Goal: Task Accomplishment & Management: Manage account settings

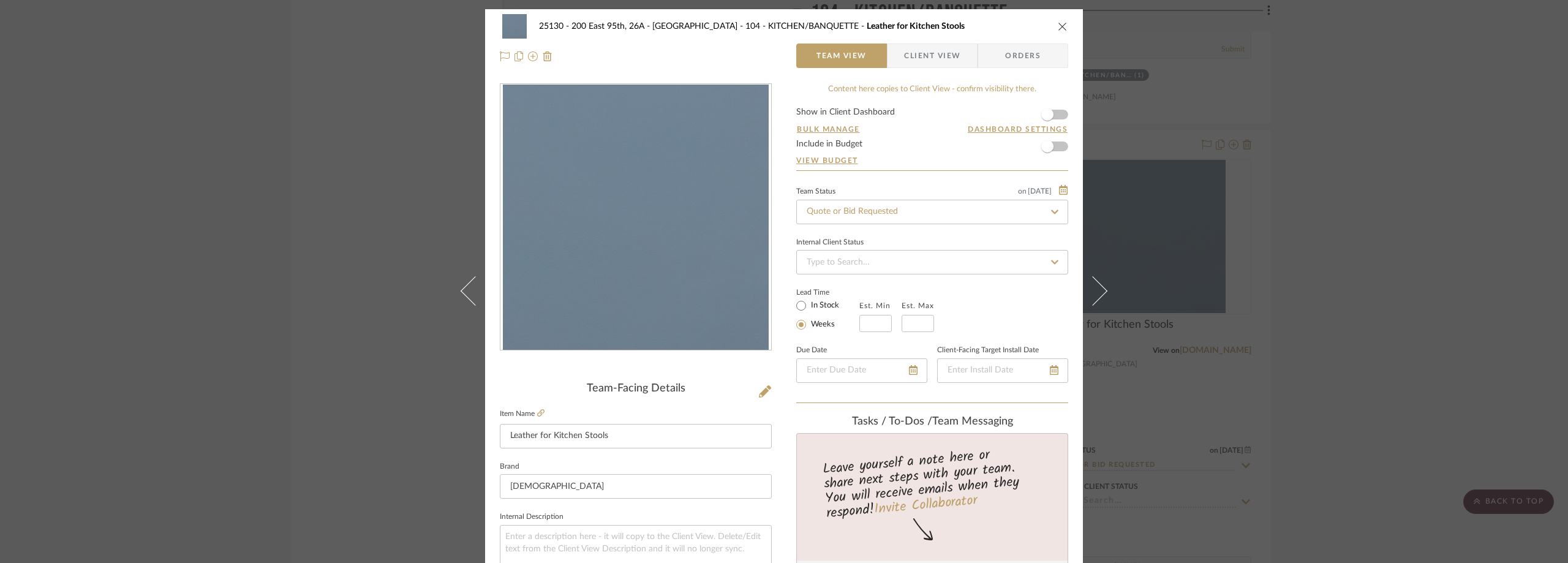
click at [212, 133] on div "25130 - 200 East 95th, 26A - Kosheleva 104 - KITCHEN/BANQUETTE Leather for Kitc…" at bounding box center [784, 282] width 1568 height 563
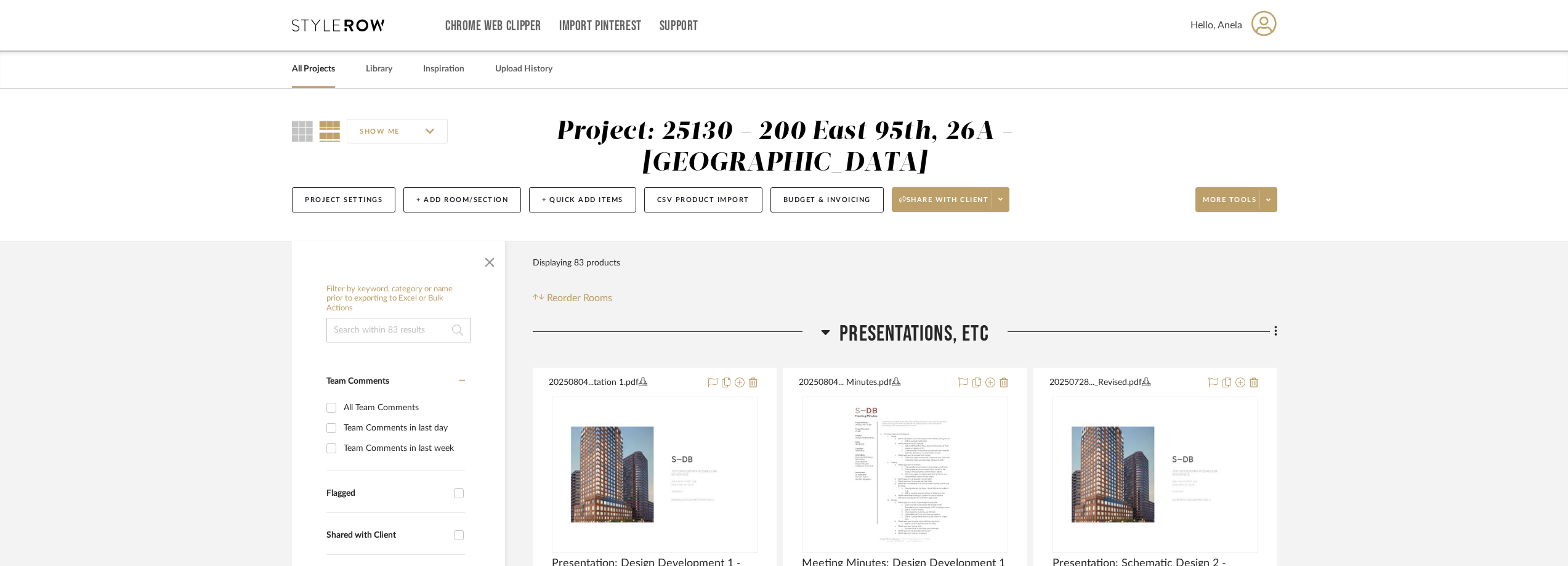
click at [333, 28] on icon at bounding box center [338, 25] width 92 height 12
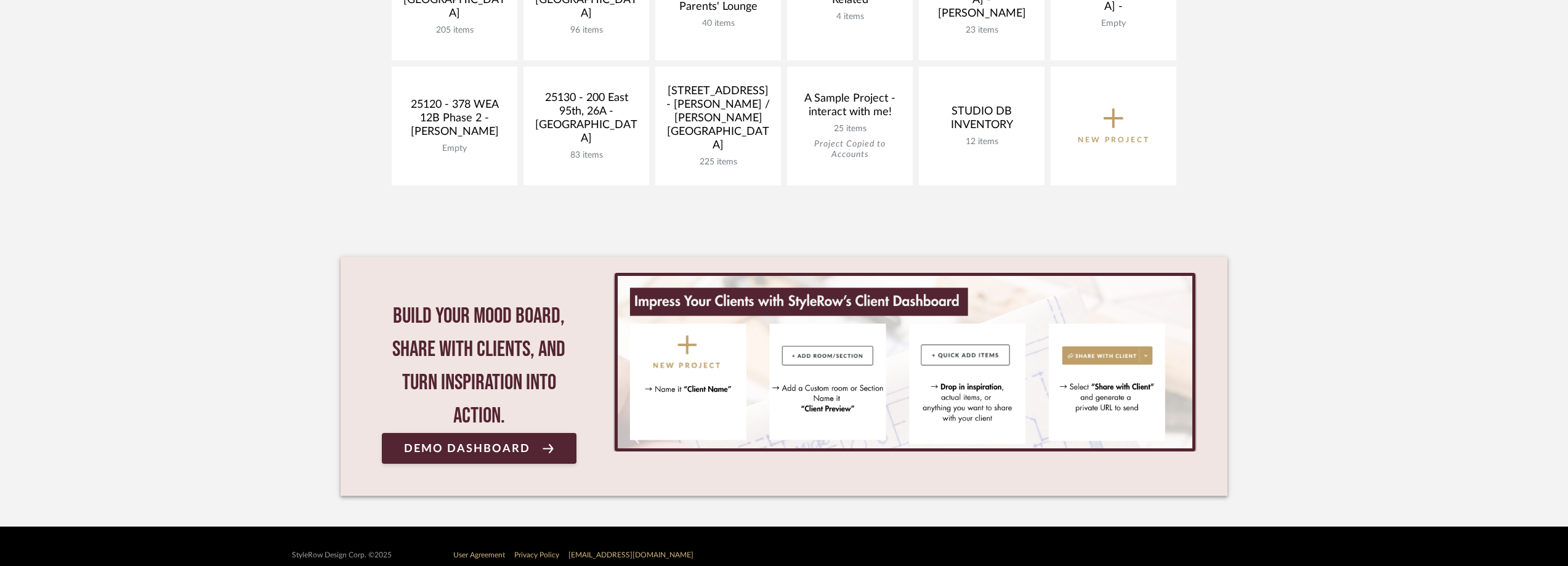
scroll to position [493, 0]
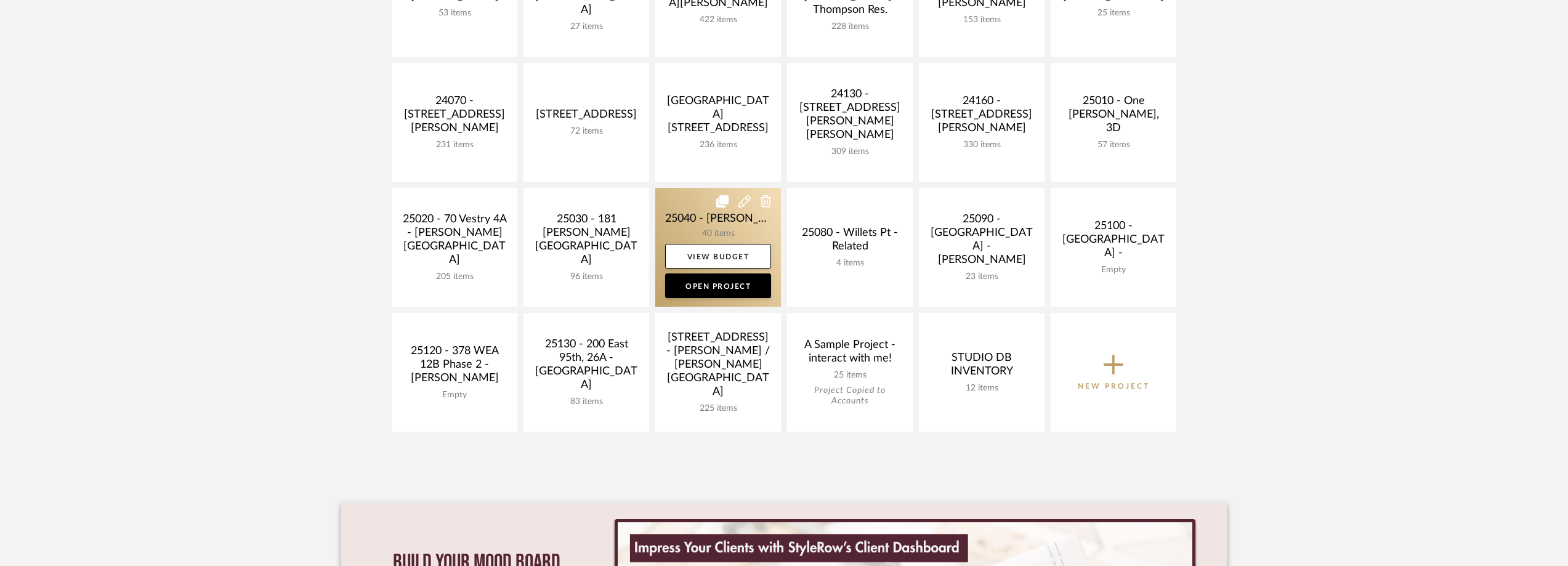
click at [725, 212] on link at bounding box center [718, 247] width 126 height 119
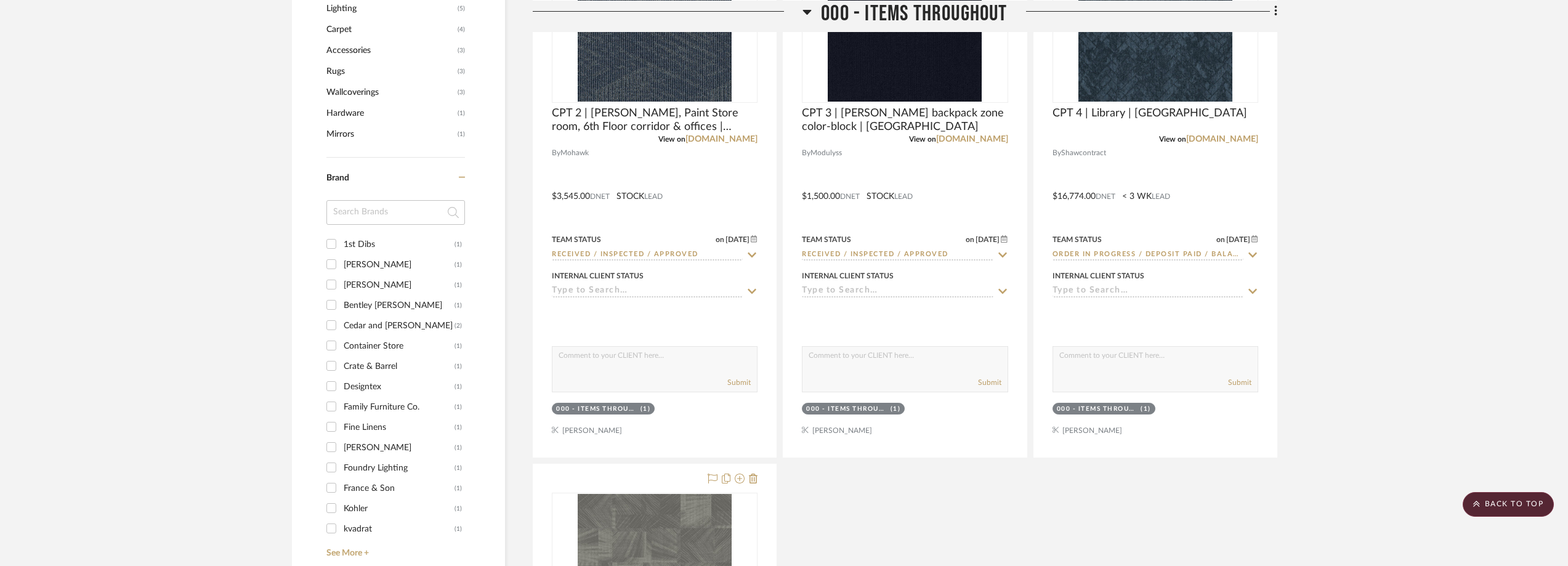
scroll to position [1109, 0]
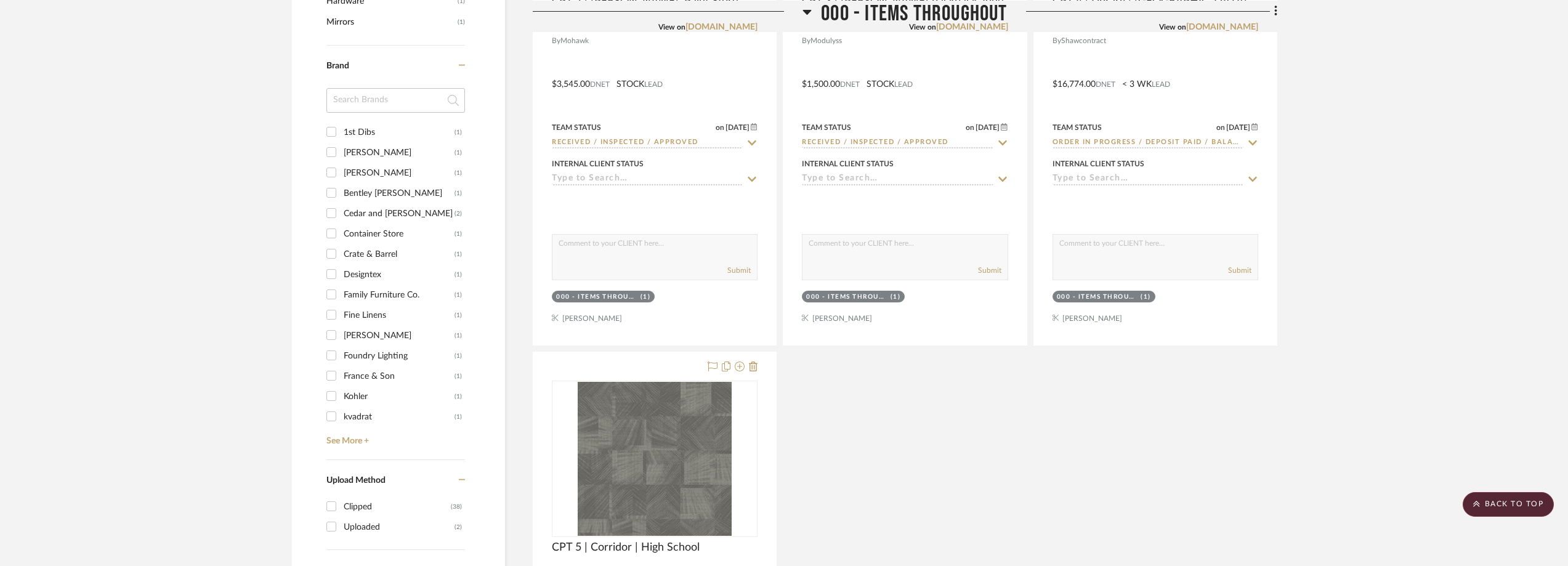
click at [394, 108] on input at bounding box center [396, 100] width 139 height 24
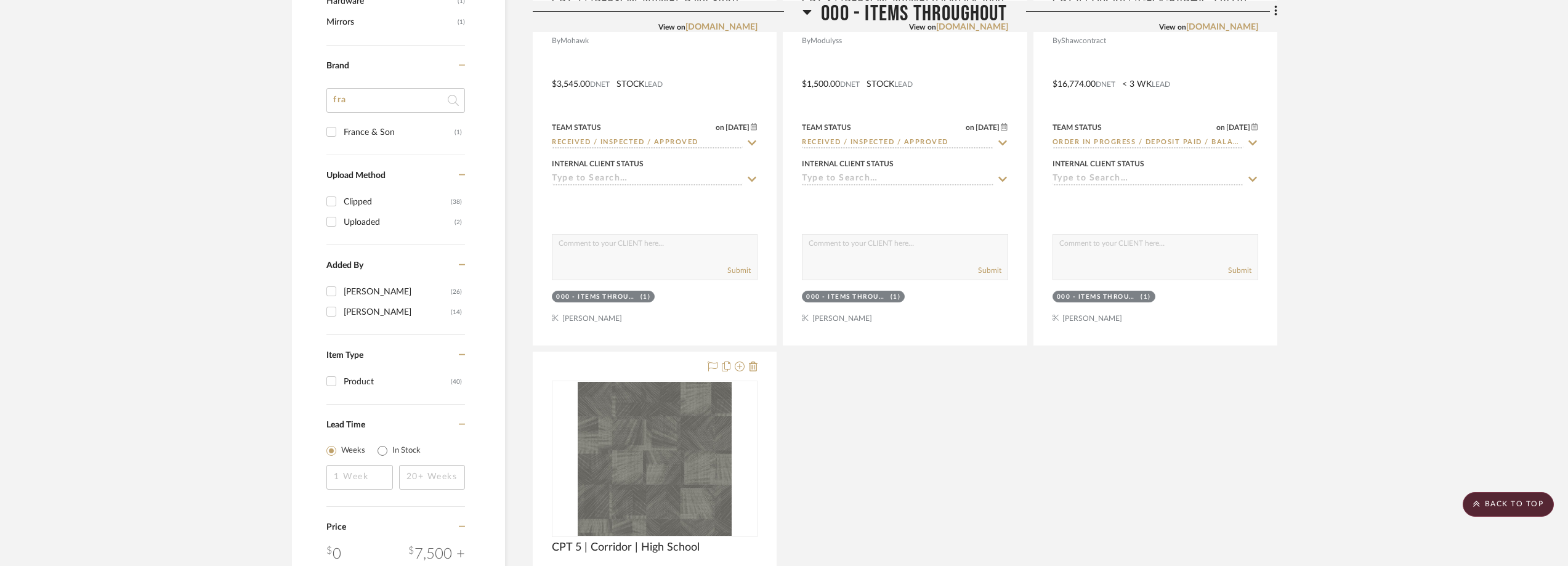
type input "fra"
click at [382, 125] on div "France & Son" at bounding box center [399, 132] width 111 height 20
click at [341, 125] on input "France & Son (1)" at bounding box center [331, 132] width 20 height 20
checkbox input "true"
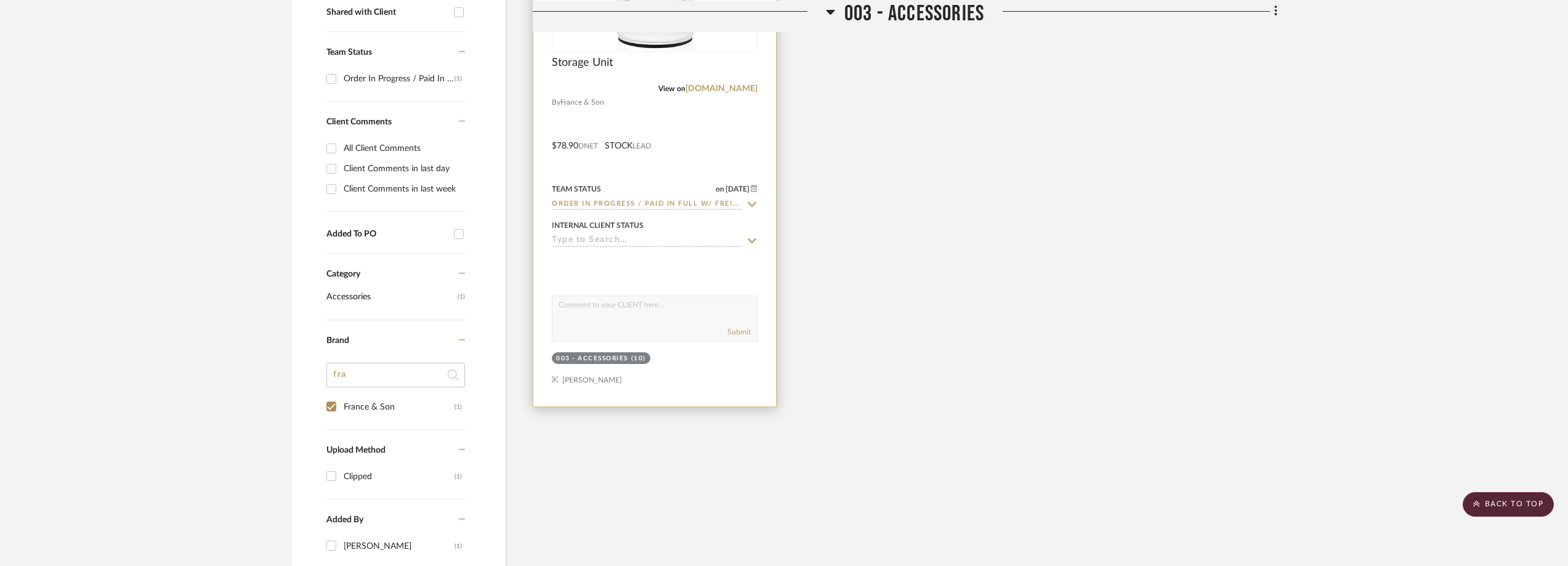
scroll to position [424, 0]
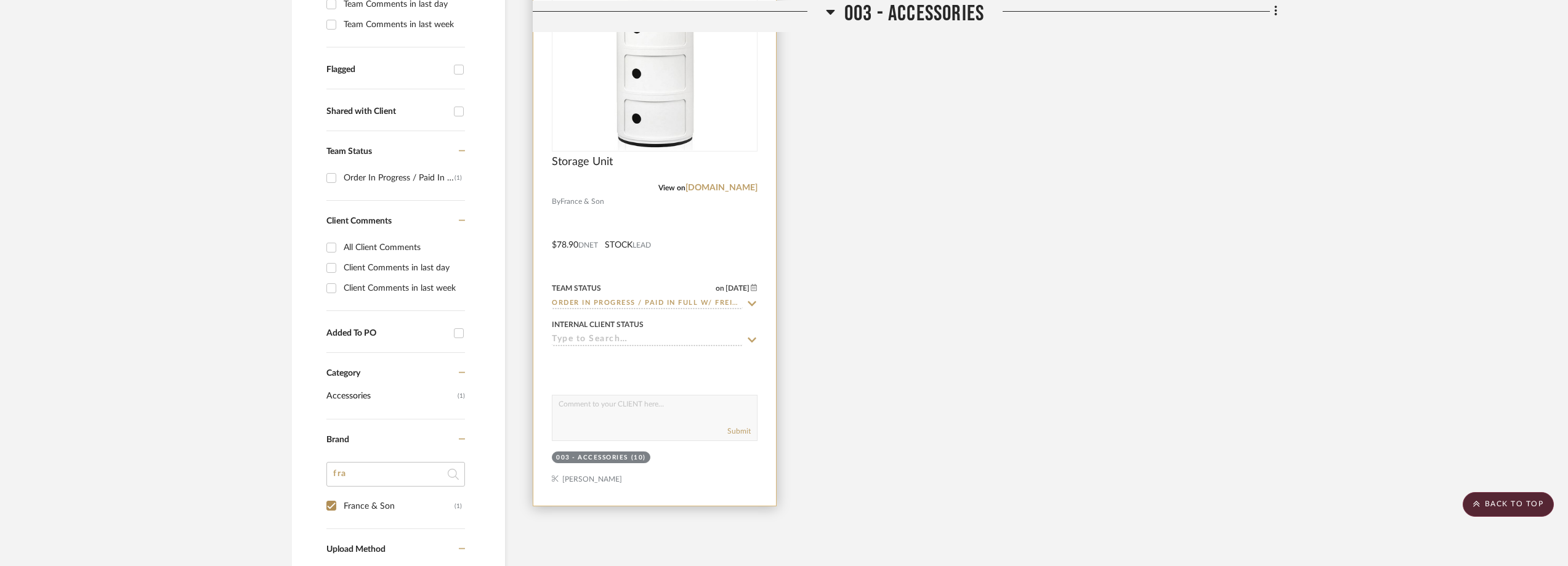
click at [751, 303] on icon at bounding box center [751, 304] width 11 height 10
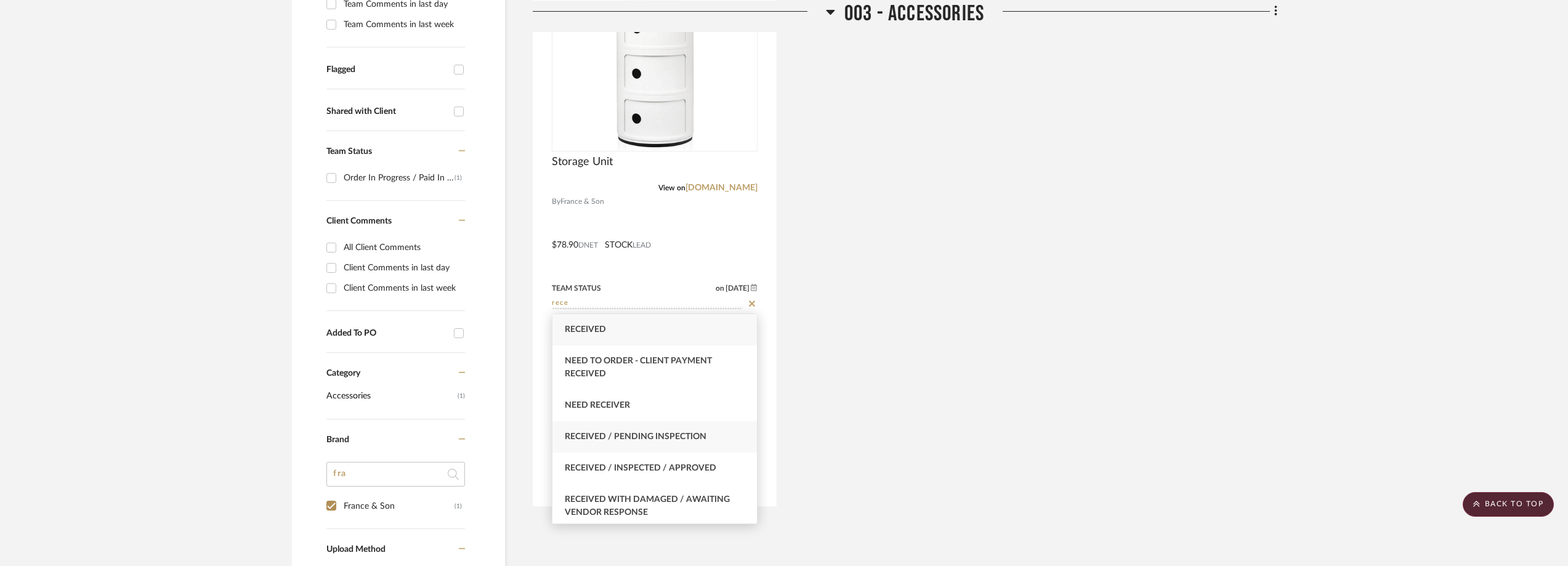
type input "rece"
click at [695, 429] on div "Received / Pending Inspection" at bounding box center [654, 437] width 205 height 31
type input "[DATE]"
type input "Received / Pending Inspection"
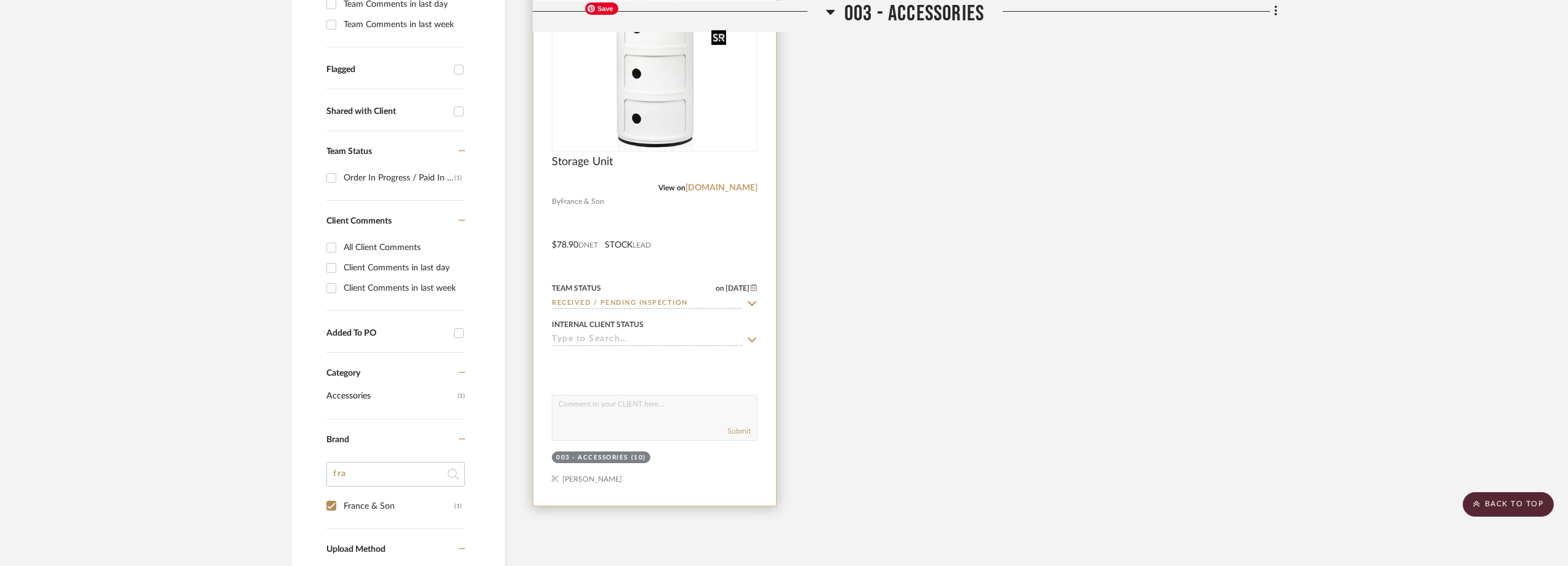
click at [0, 0] on img at bounding box center [0, 0] width 0 height 0
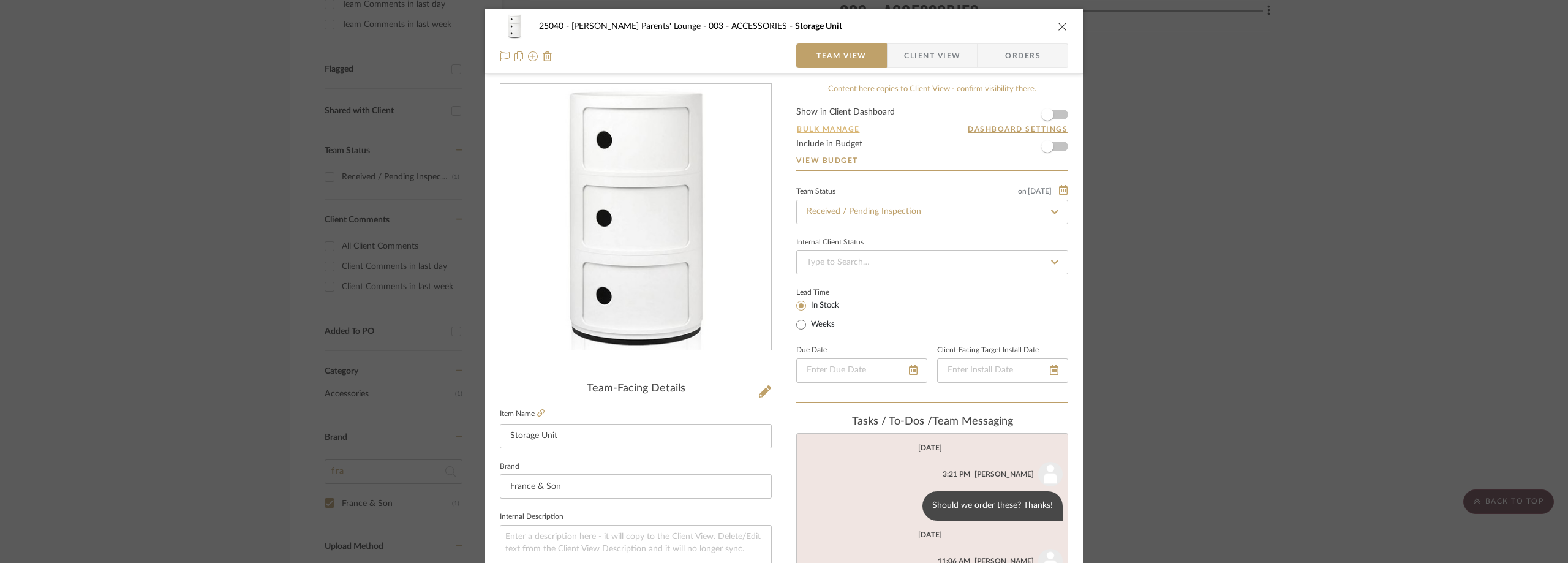
scroll to position [368, 0]
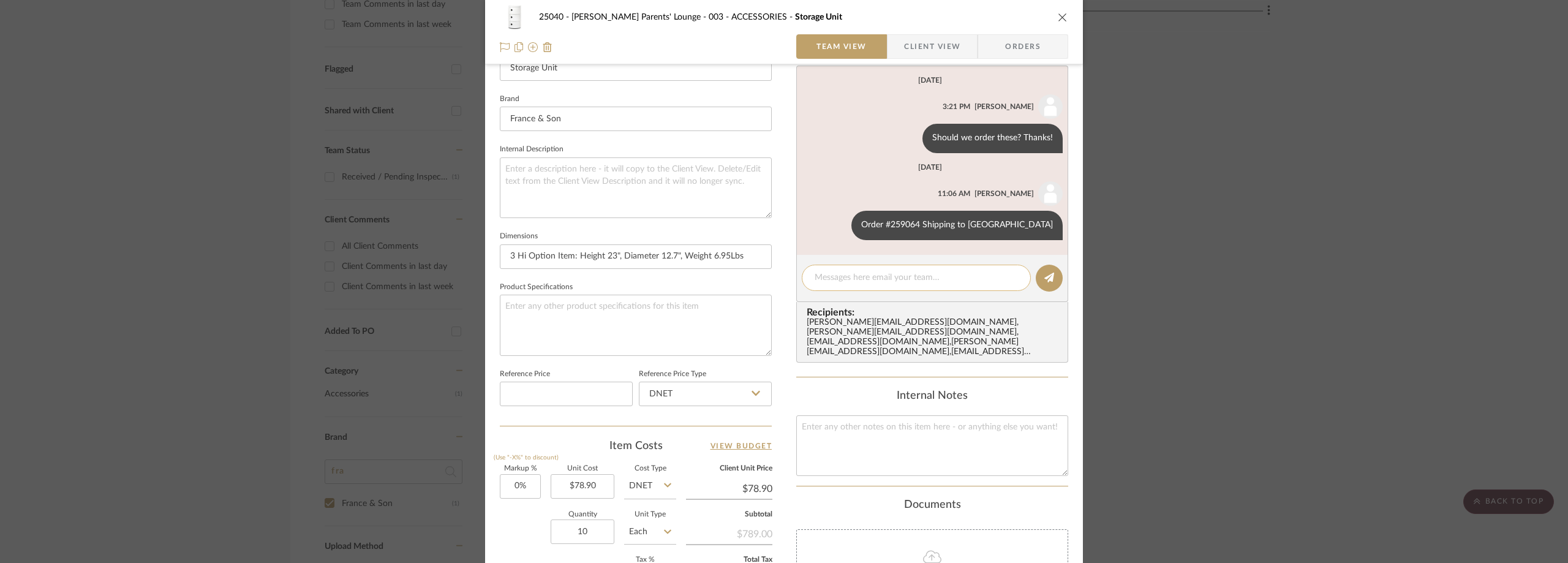
click at [852, 267] on div at bounding box center [916, 278] width 229 height 26
click at [855, 274] on textarea at bounding box center [916, 278] width 204 height 13
paste textarea "[DATE] 12:22 PM"
click at [815, 279] on textarea "[DATE] 12:22 PM" at bounding box center [916, 278] width 204 height 13
type textarea "Delivered at [GEOGRAPHIC_DATA] | [DATE] 12:22 PM"
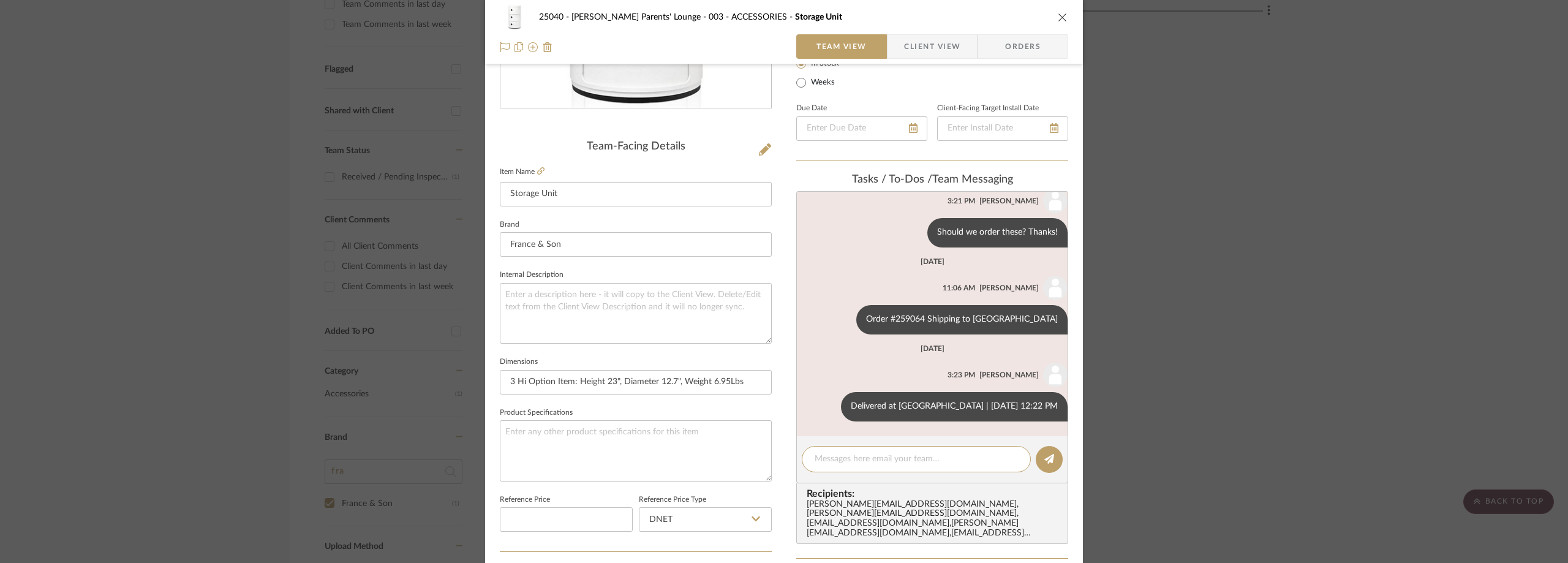
scroll to position [245, 0]
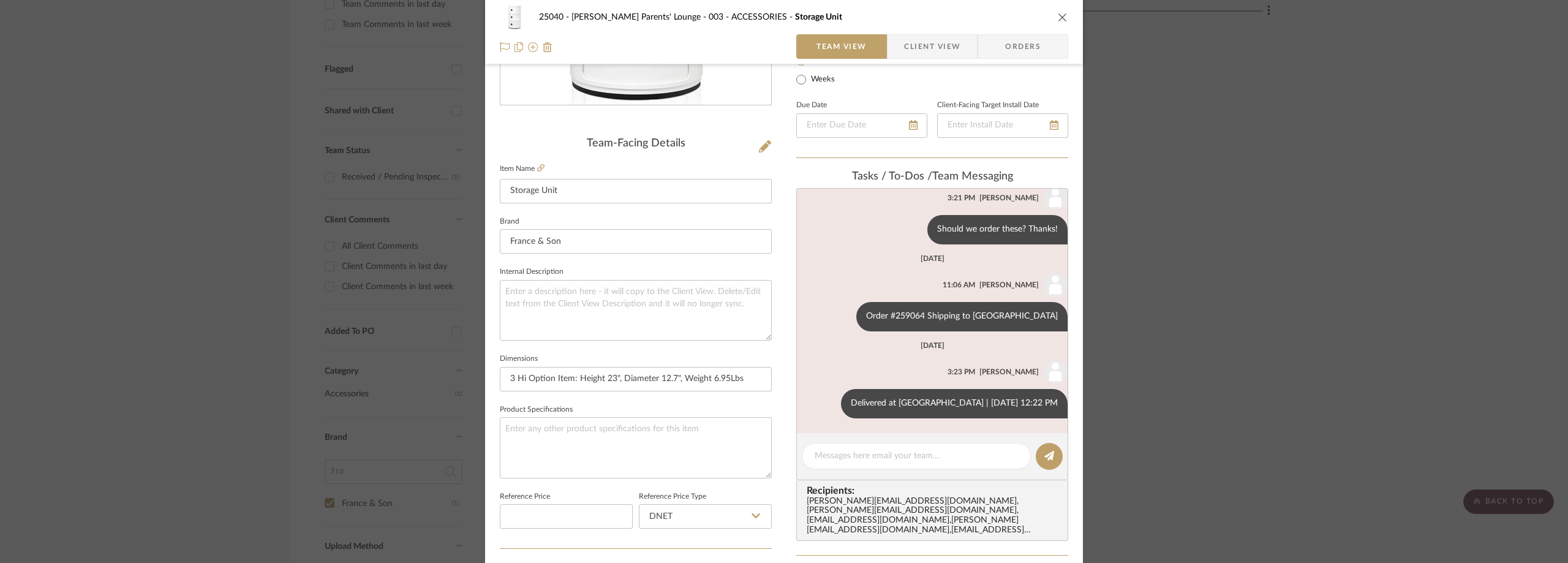
click at [108, 250] on div "25040 - [PERSON_NAME] Parents' Lounge 003 - ACCESSORIES Storage Unit Team View …" at bounding box center [784, 282] width 1568 height 563
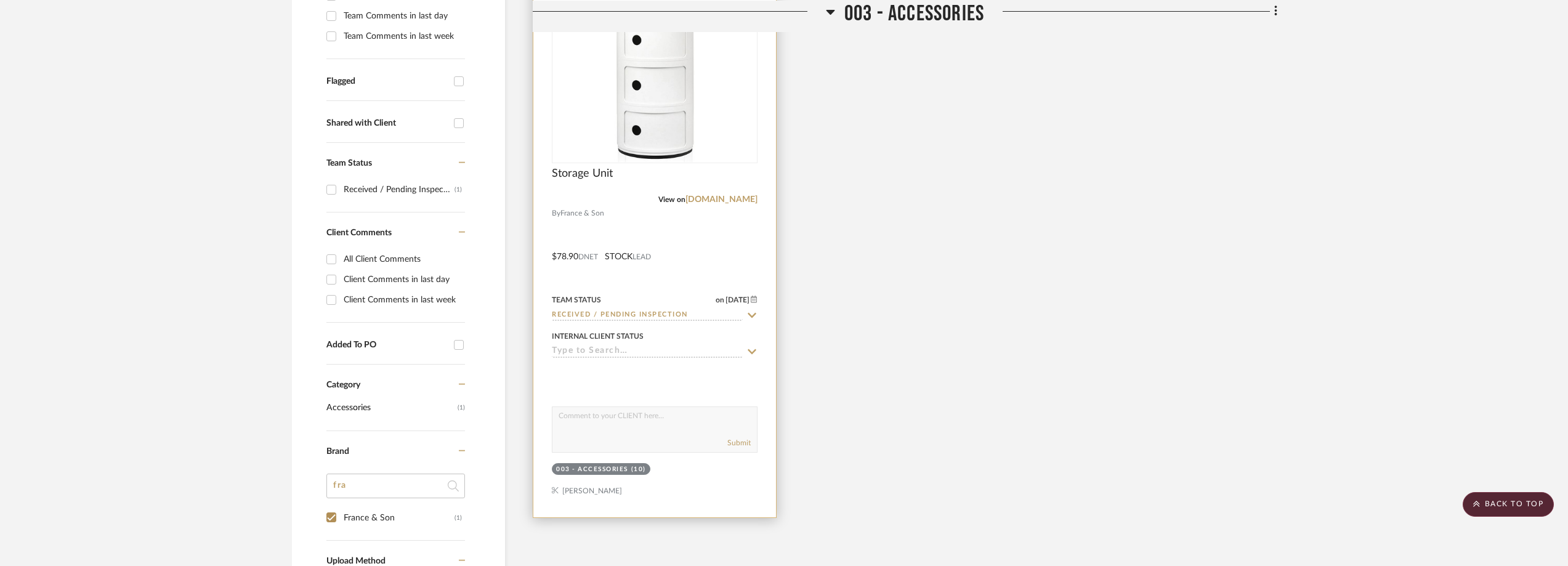
scroll to position [0, 0]
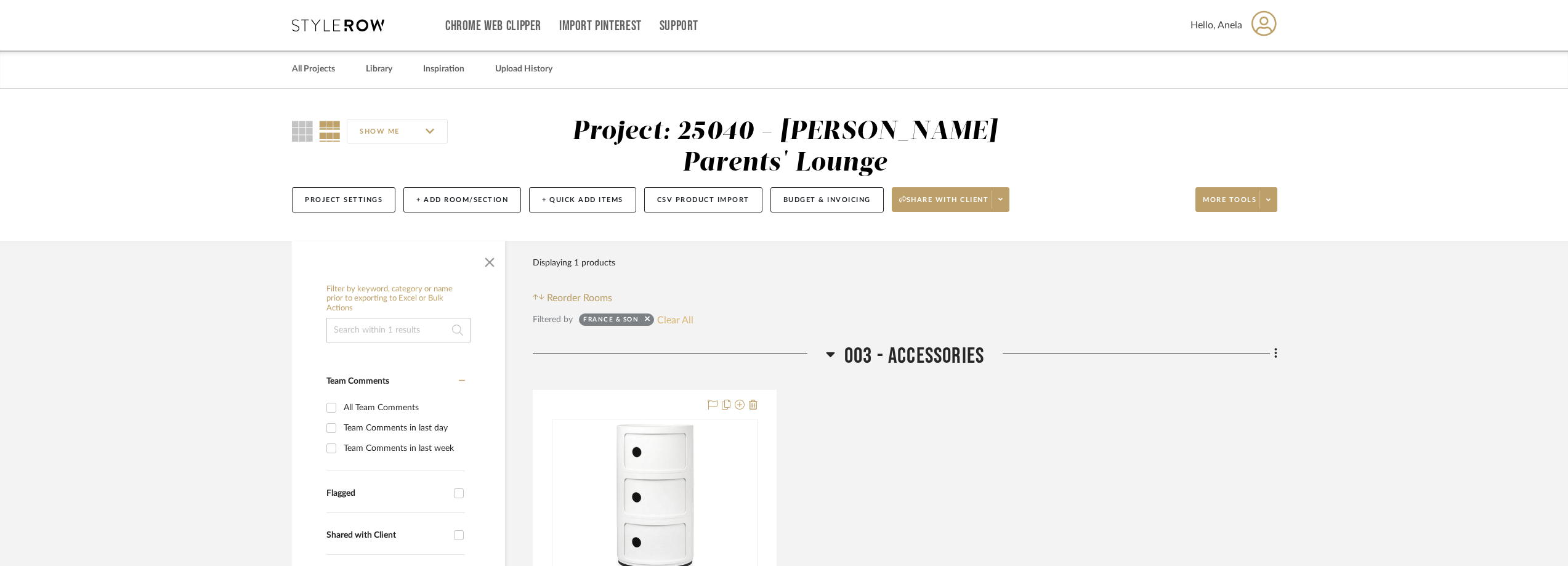
click at [681, 314] on button "Clear All" at bounding box center [675, 320] width 37 height 16
checkbox input "false"
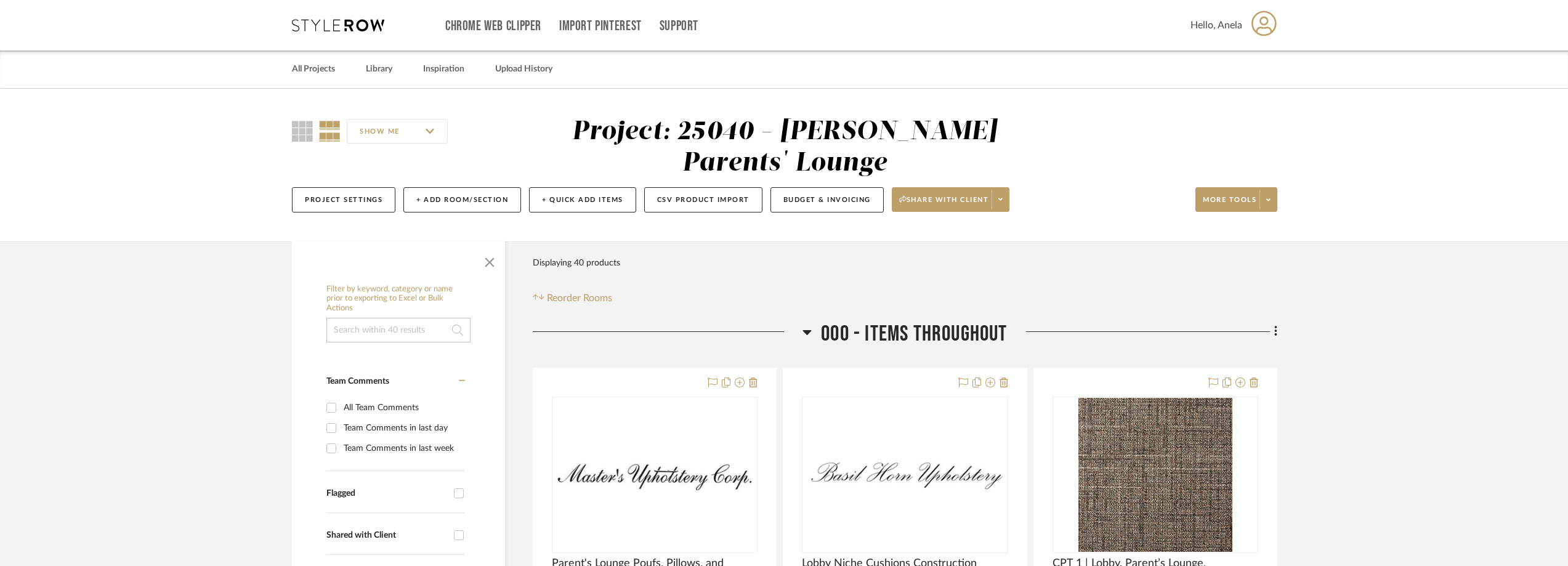
scroll to position [370, 0]
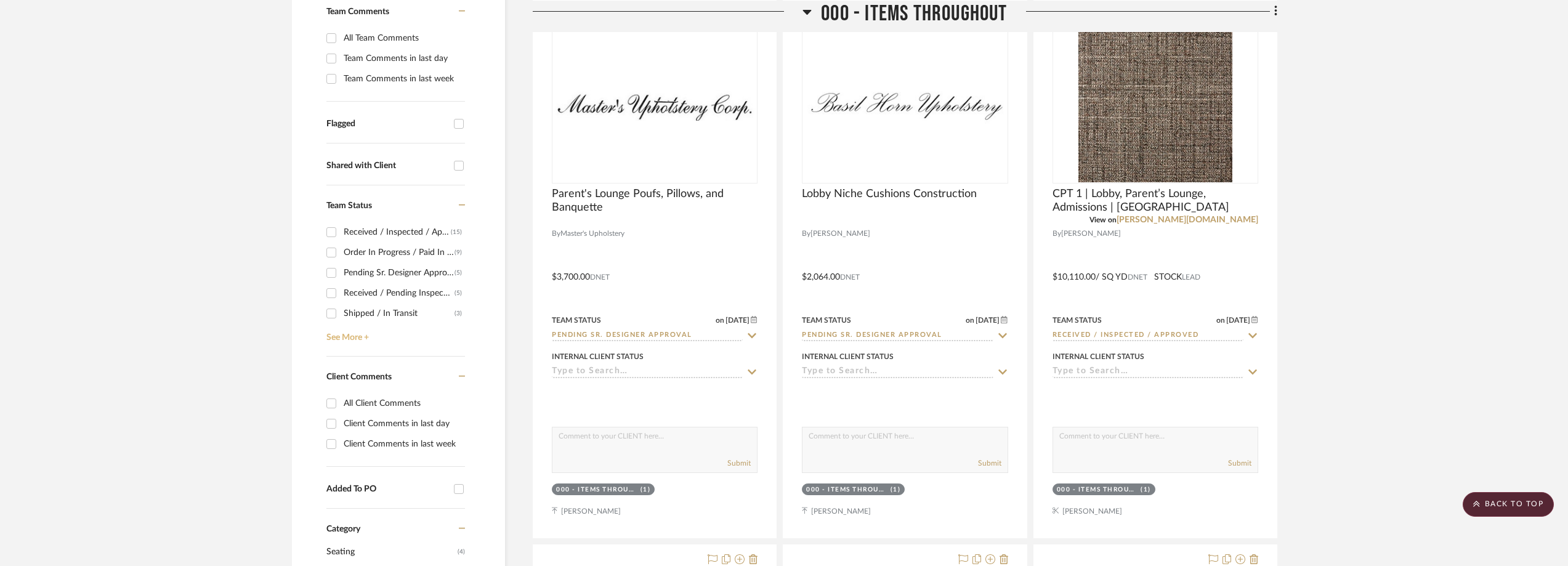
click at [344, 337] on link "See More +" at bounding box center [394, 333] width 142 height 20
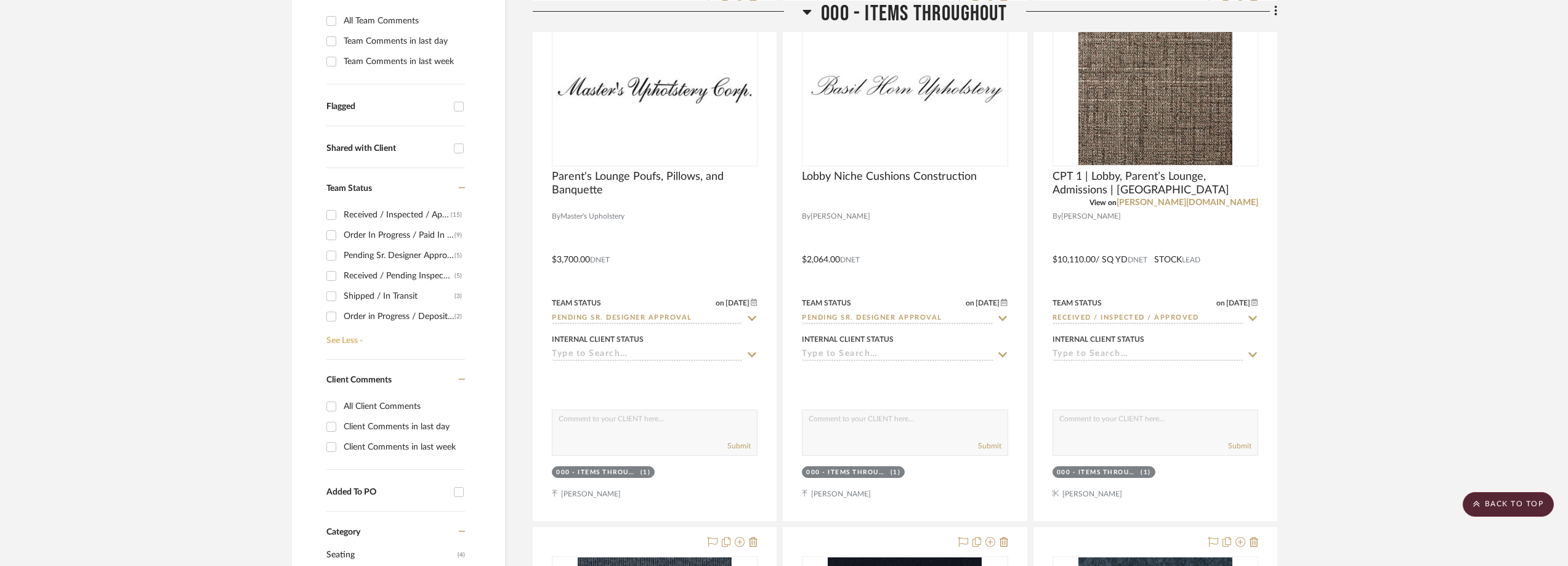
scroll to position [370, 0]
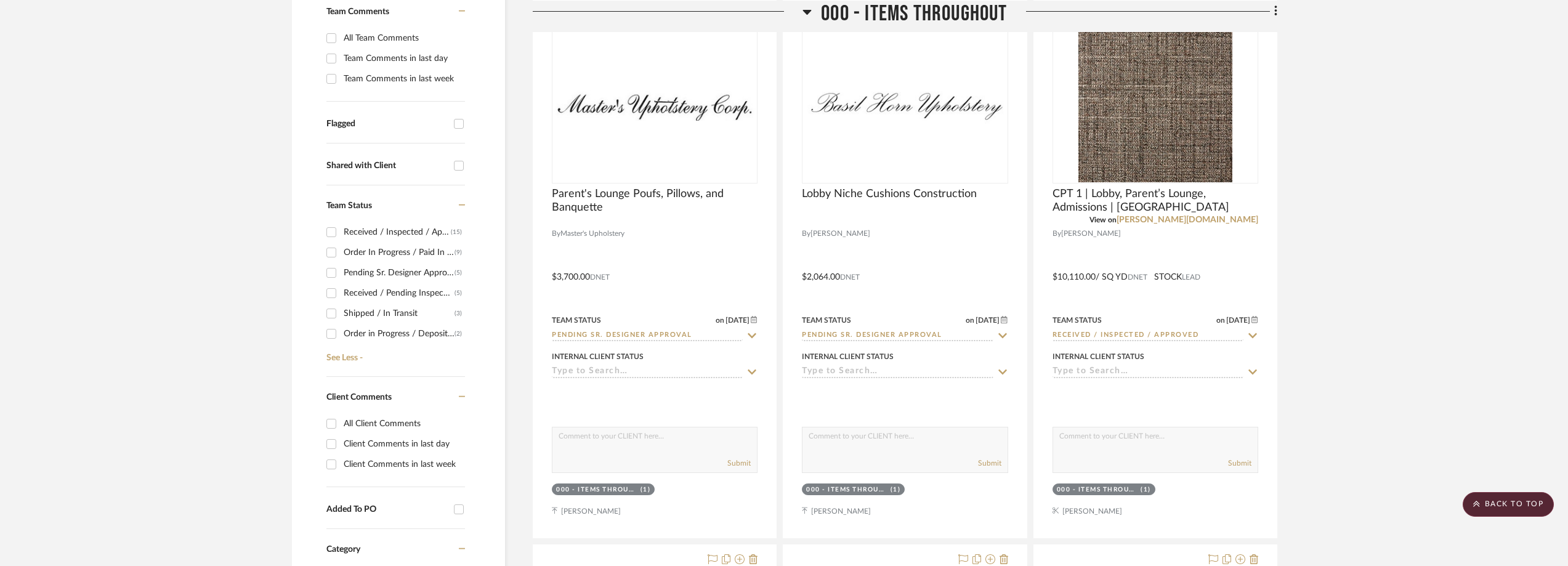
click at [405, 252] on div "Order In Progress / Paid In Full w/ Freight, No Balance due" at bounding box center [399, 252] width 111 height 20
click at [341, 252] on input "Order In Progress / Paid In Full w/ Freight, No Balance due (9)" at bounding box center [331, 252] width 20 height 20
checkbox input "true"
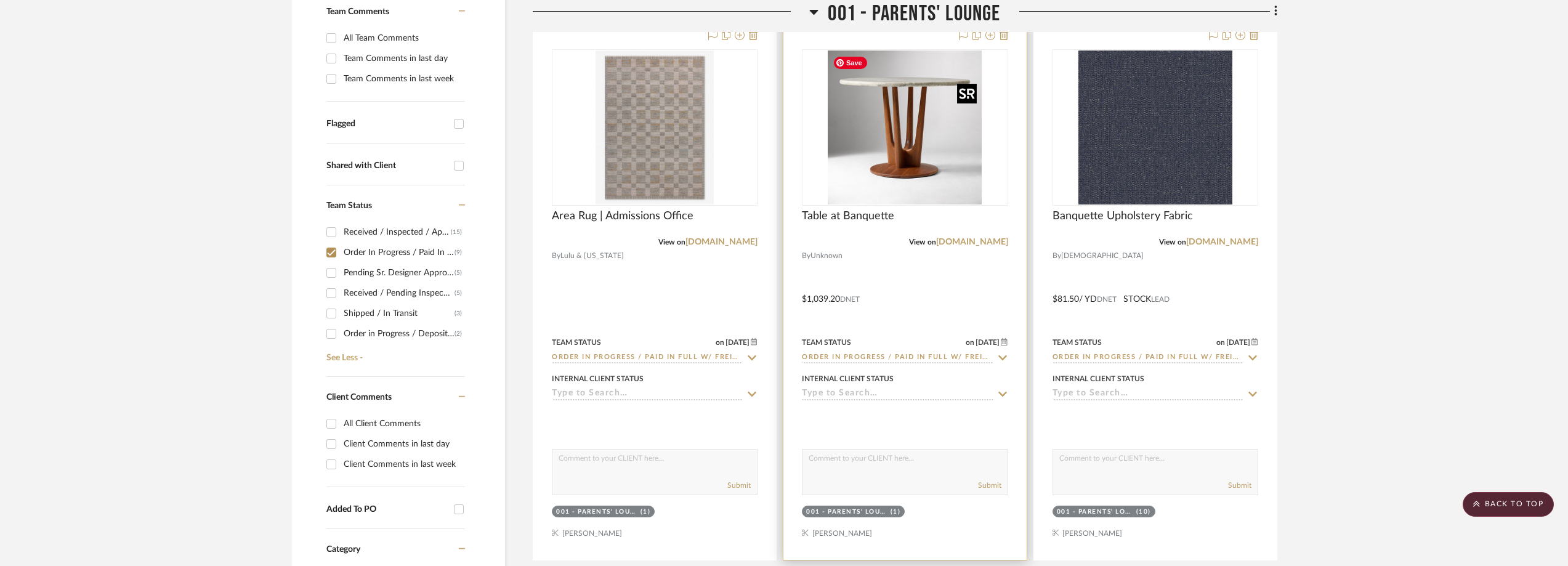
click at [889, 160] on img "0" at bounding box center [905, 128] width 154 height 154
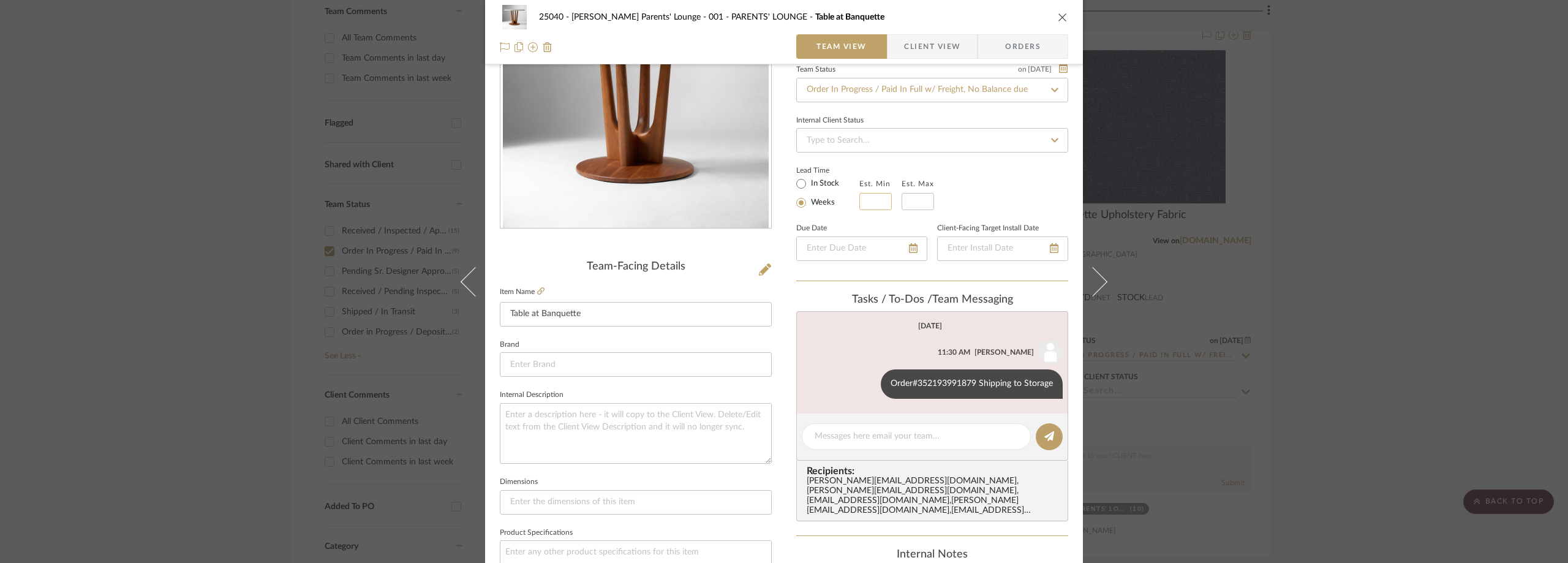
scroll to position [245, 0]
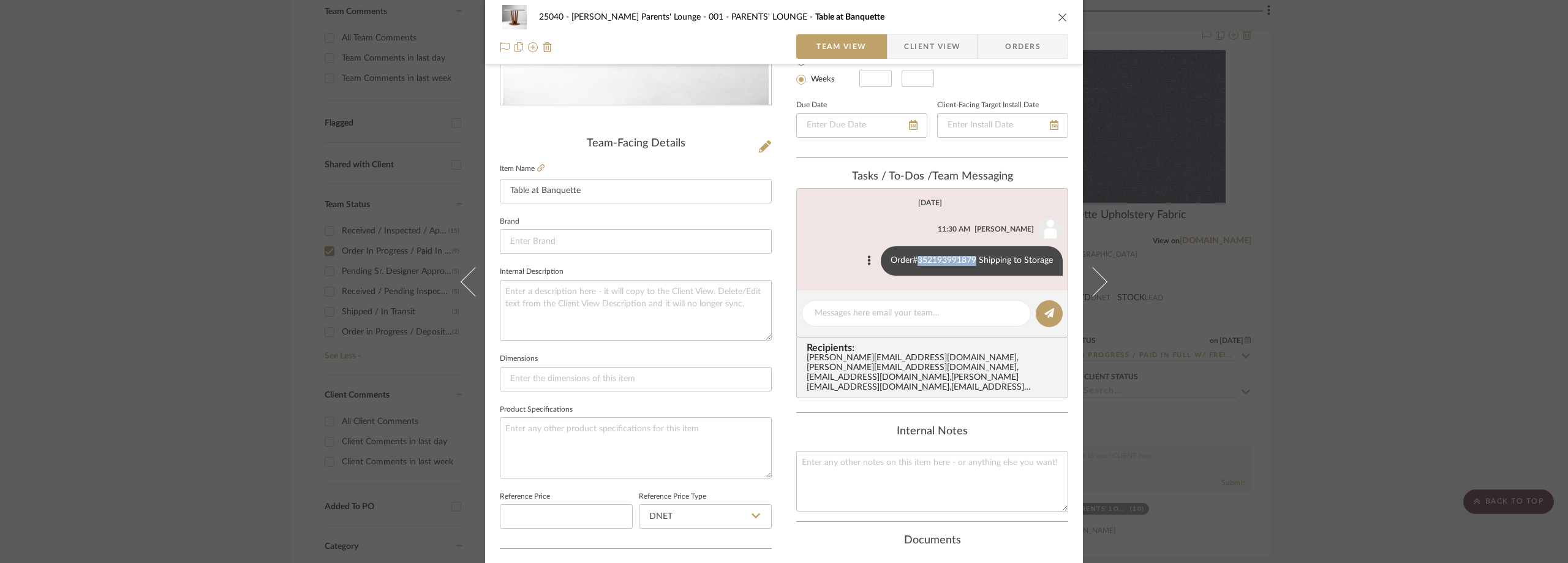
drag, startPoint x: 973, startPoint y: 258, endPoint x: 915, endPoint y: 260, distance: 58.0
click at [915, 260] on div "Order#352193991879 Shipping to Storage" at bounding box center [971, 261] width 182 height 29
copy div "352193991879"
click at [231, 206] on div "25040 - [PERSON_NAME] Parents' Lounge 001 - PARENTS' LOUNGE Table at Banquette …" at bounding box center [784, 282] width 1568 height 563
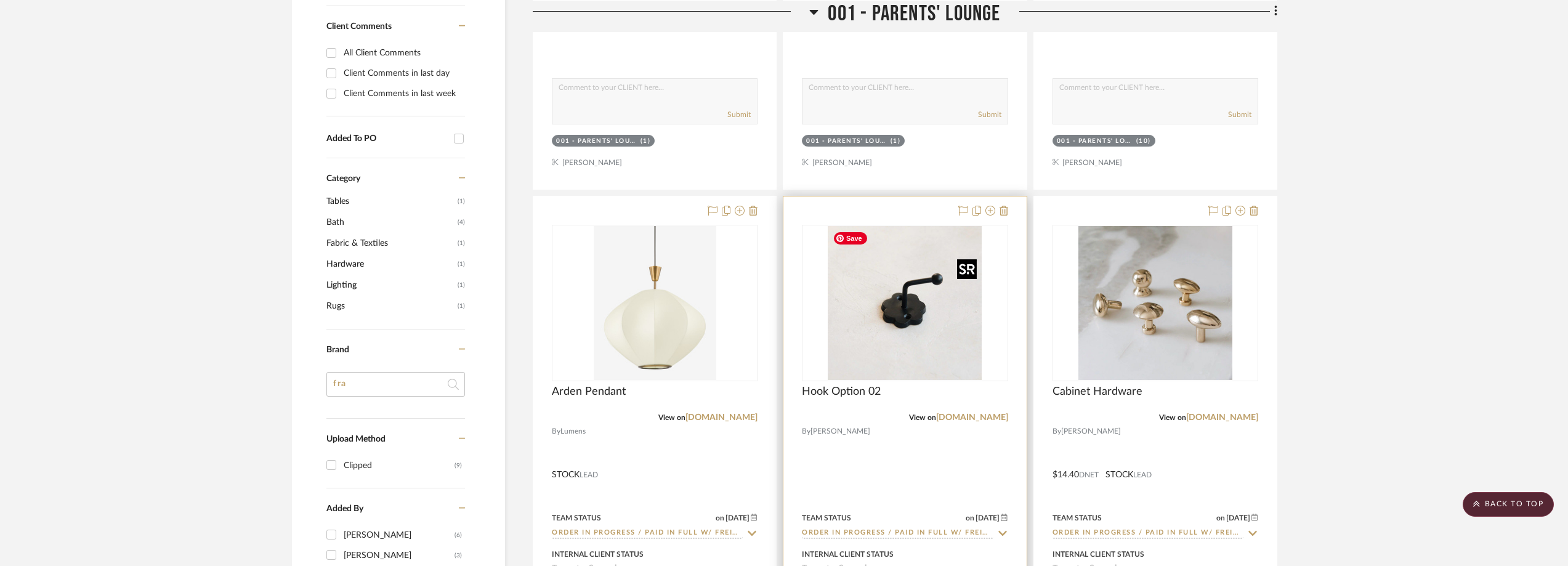
scroll to position [801, 0]
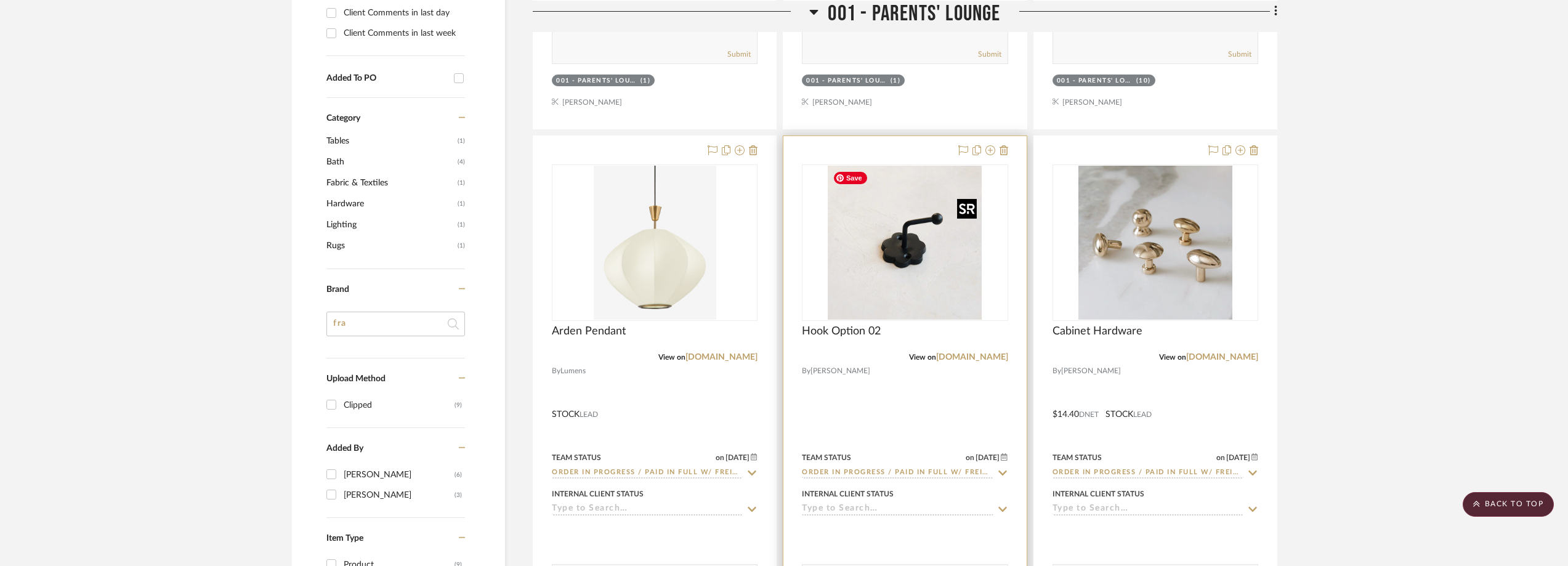
click at [861, 299] on img "0" at bounding box center [905, 243] width 154 height 154
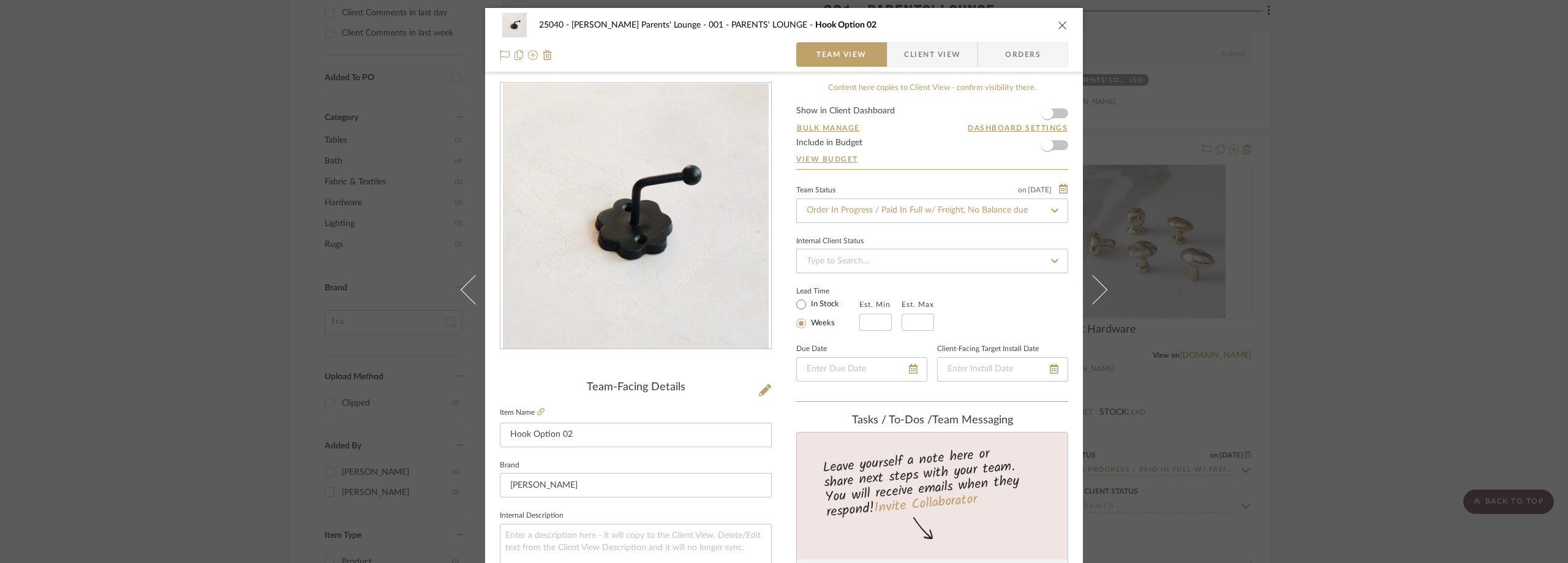
scroll to position [0, 0]
drag, startPoint x: 1445, startPoint y: 296, endPoint x: 1391, endPoint y: 300, distance: 54.1
click at [1444, 296] on div "25040 - [PERSON_NAME] Parents' Lounge 001 - PARENTS' LOUNGE Hook Option 02 Team…" at bounding box center [784, 282] width 1568 height 563
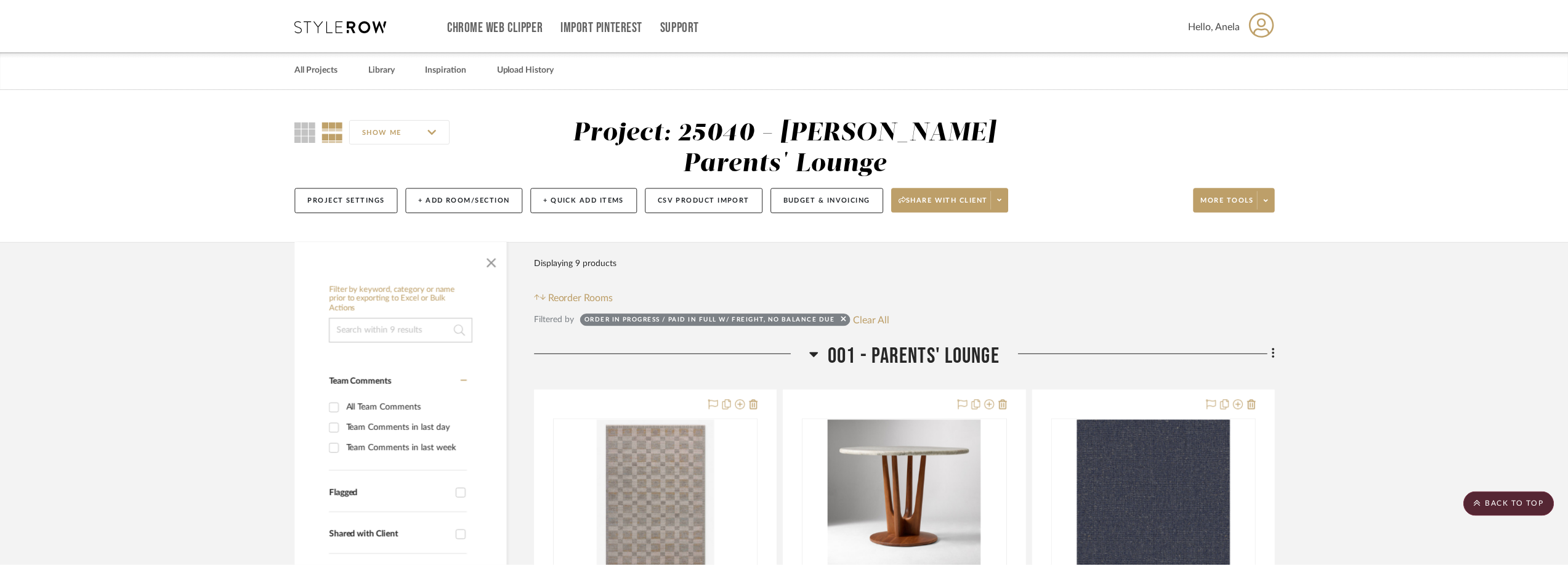
scroll to position [801, 0]
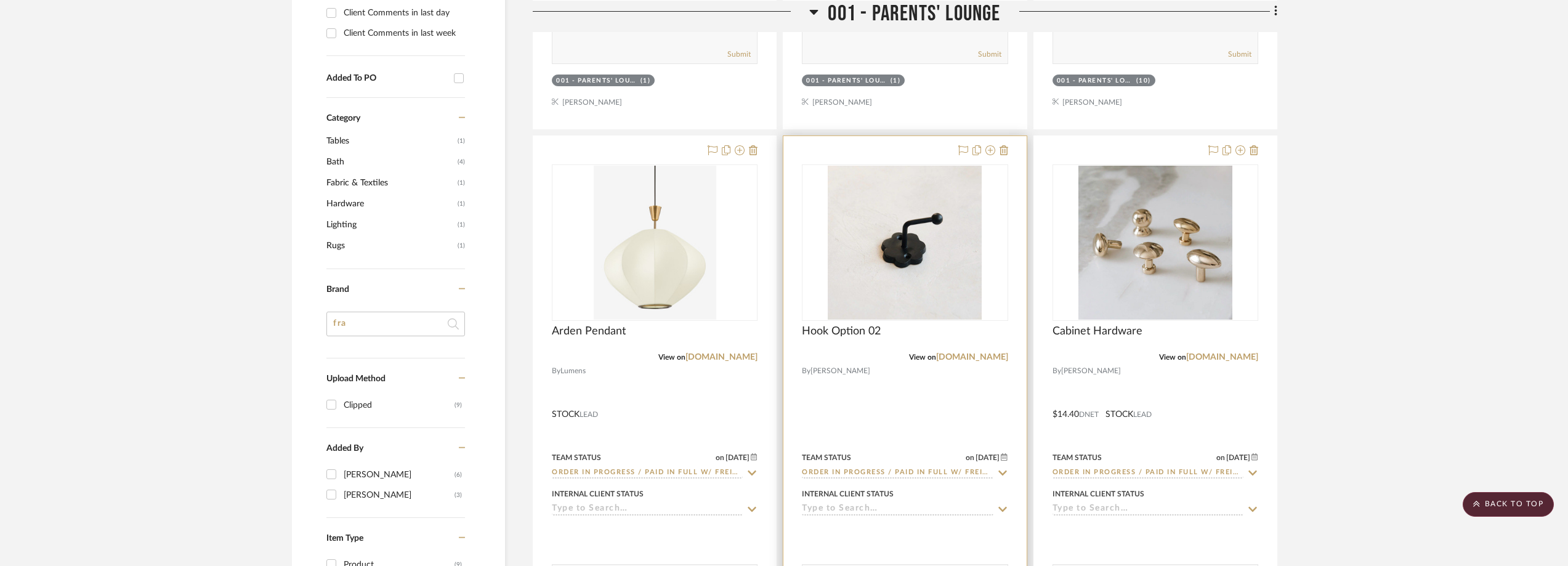
click at [1005, 468] on icon at bounding box center [1002, 472] width 11 height 10
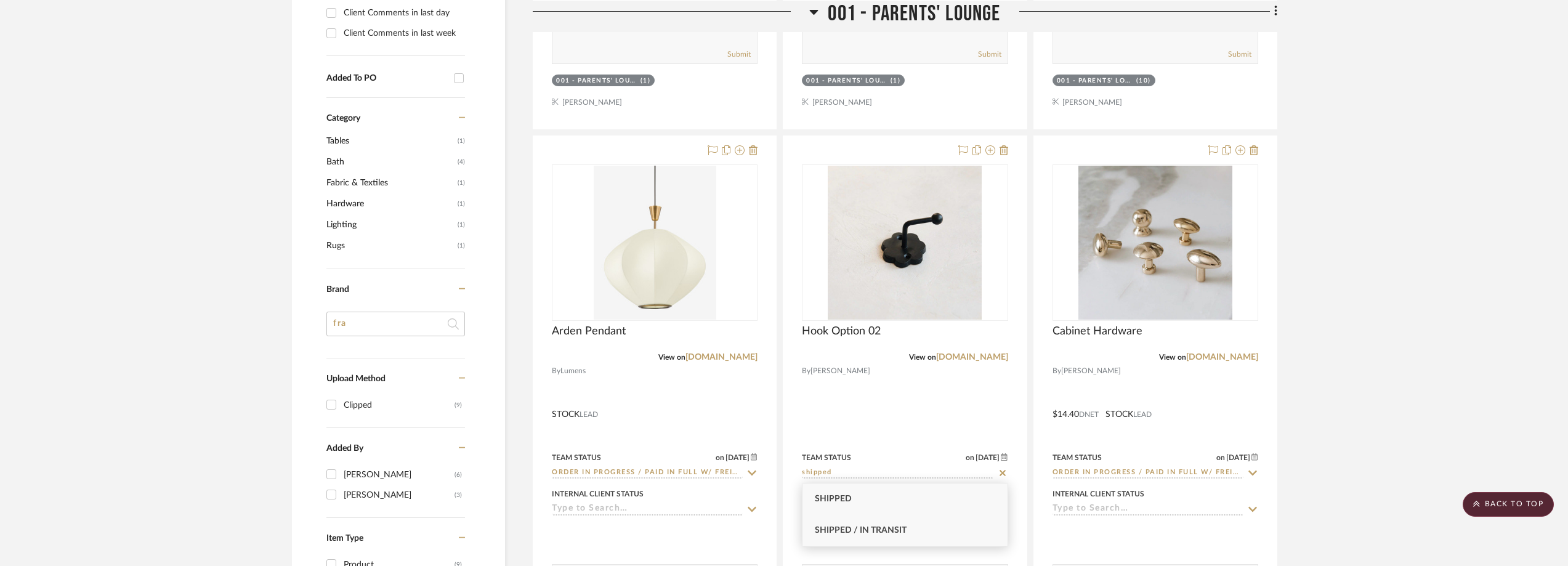
type input "shipped"
click at [967, 522] on div "Shipped / In Transit" at bounding box center [905, 530] width 205 height 31
type input "[DATE]"
type input "Shipped / In Transit"
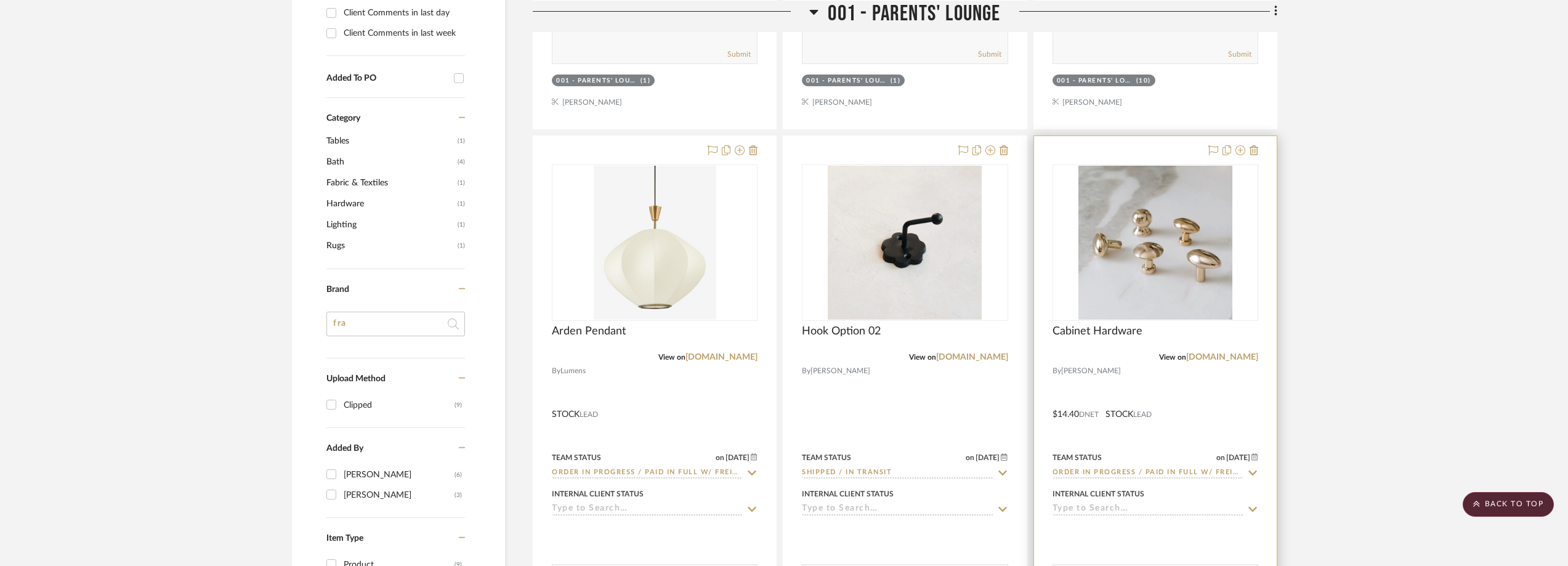
click at [1253, 468] on fa-icon at bounding box center [1252, 474] width 11 height 12
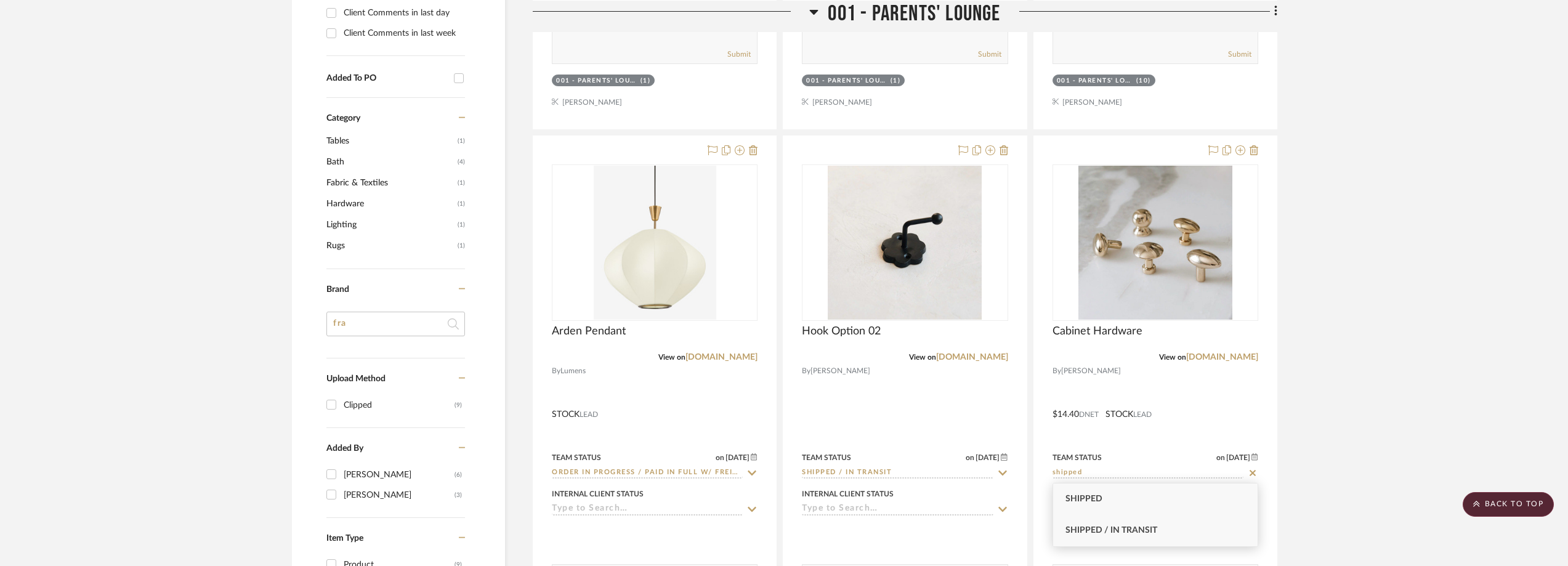
type input "shipped"
click at [1202, 528] on div "Shipped / In Transit" at bounding box center [1155, 530] width 205 height 31
type input "[DATE]"
type input "Shipped / In Transit"
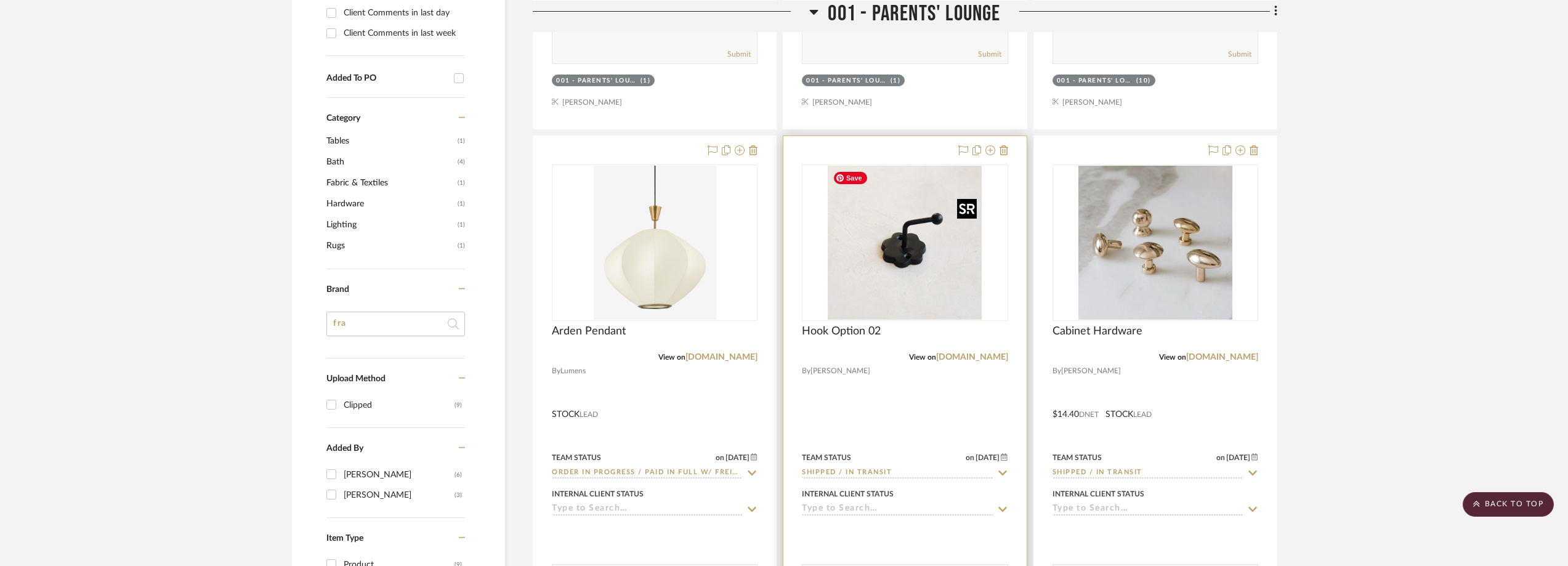
click at [874, 252] on img "0" at bounding box center [905, 243] width 154 height 154
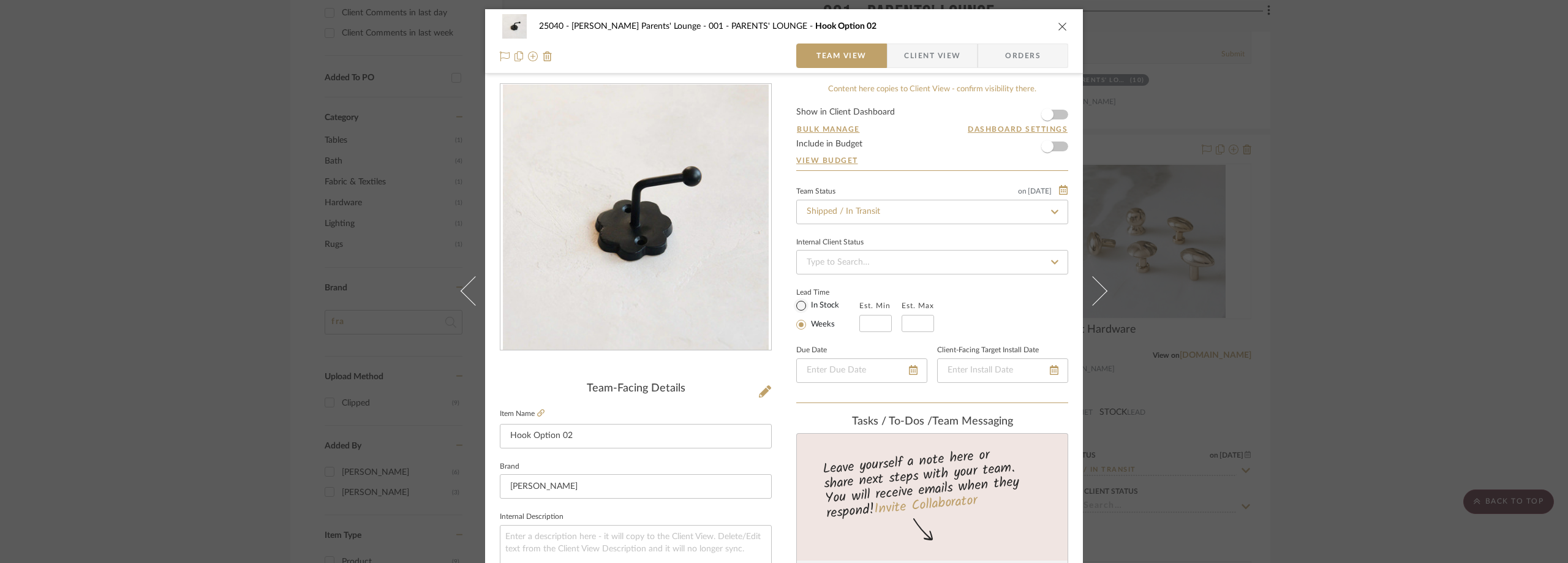
scroll to position [306, 0]
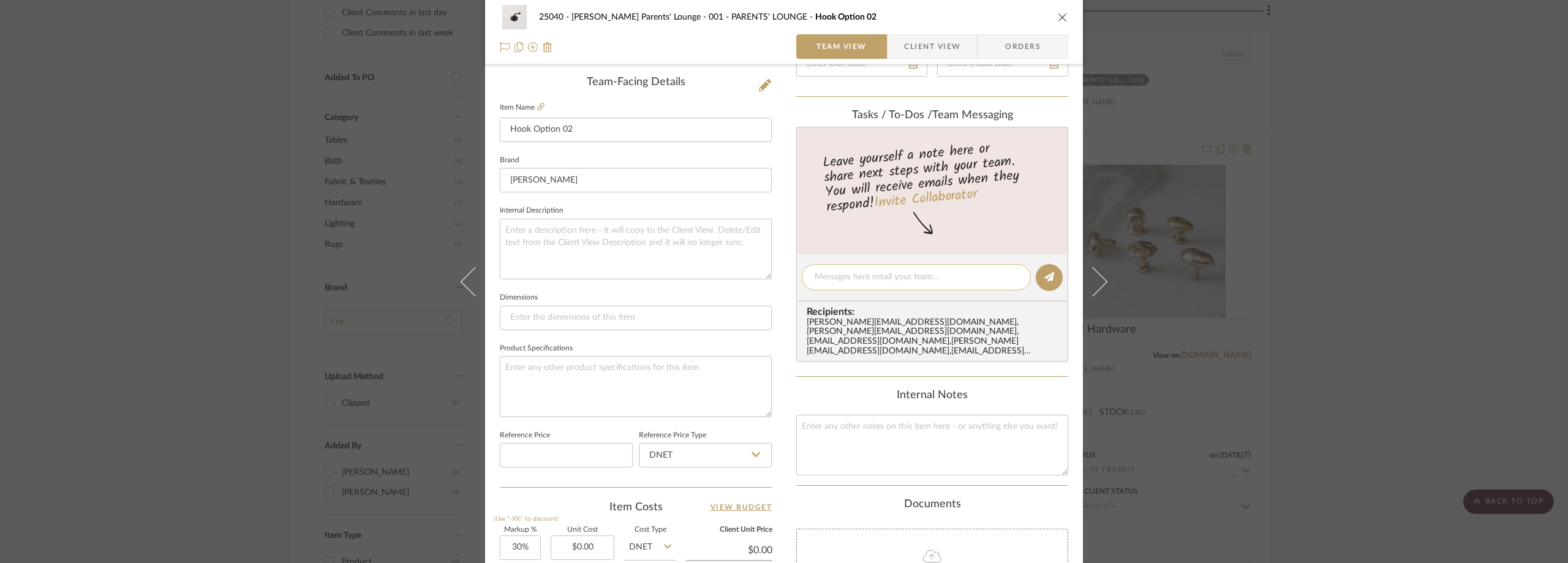
click at [846, 278] on textarea at bounding box center [916, 277] width 204 height 13
paste textarea "1ZJ74F34YW62475447"
drag, startPoint x: 957, startPoint y: 275, endPoint x: 798, endPoint y: 270, distance: 159.1
click at [798, 270] on editor-of-message "UPS Tracking: 1ZJ74F34YW62475447" at bounding box center [932, 278] width 272 height 47
click at [963, 275] on textarea "UPS Tracking: 1ZJ74F34YW62475447" at bounding box center [916, 277] width 204 height 13
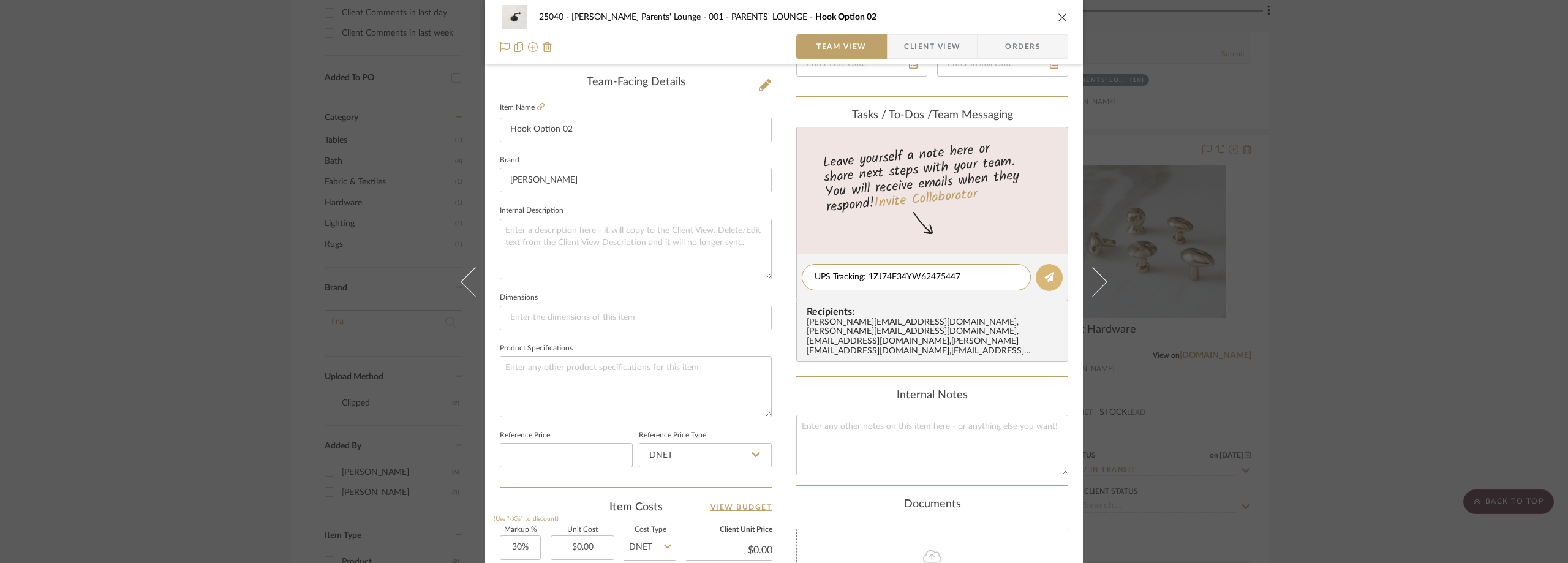
type textarea "UPS Tracking: 1ZJ74F34YW62475447"
click at [1036, 279] on button at bounding box center [1049, 278] width 27 height 27
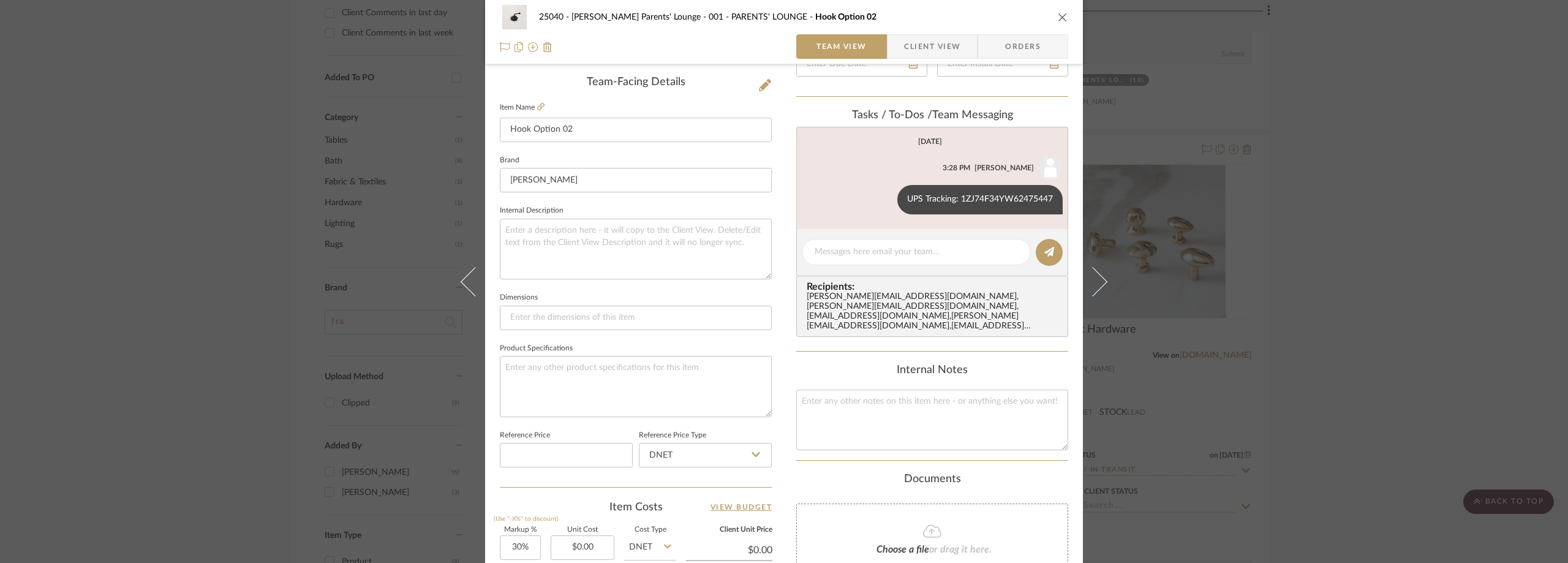
click at [1136, 254] on div "25040 - [PERSON_NAME] Parents' Lounge 001 - PARENTS' LOUNGE Hook Option 02 Team…" at bounding box center [784, 282] width 1568 height 563
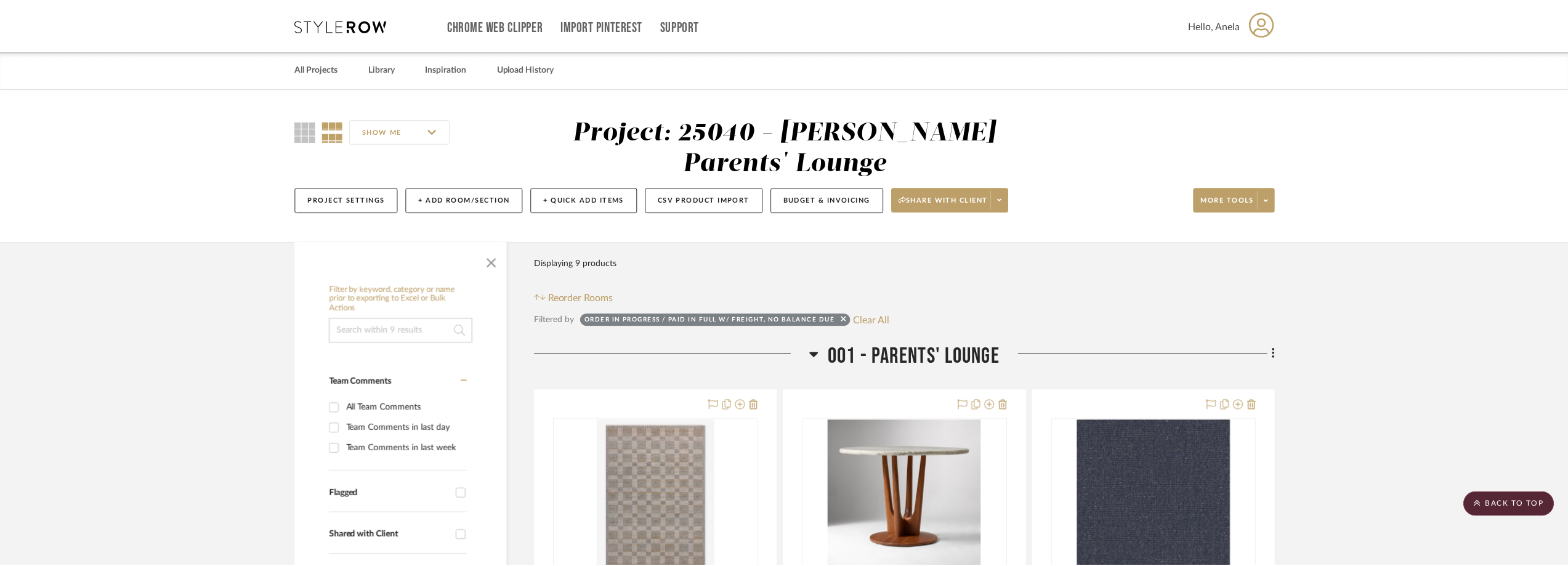
scroll to position [801, 0]
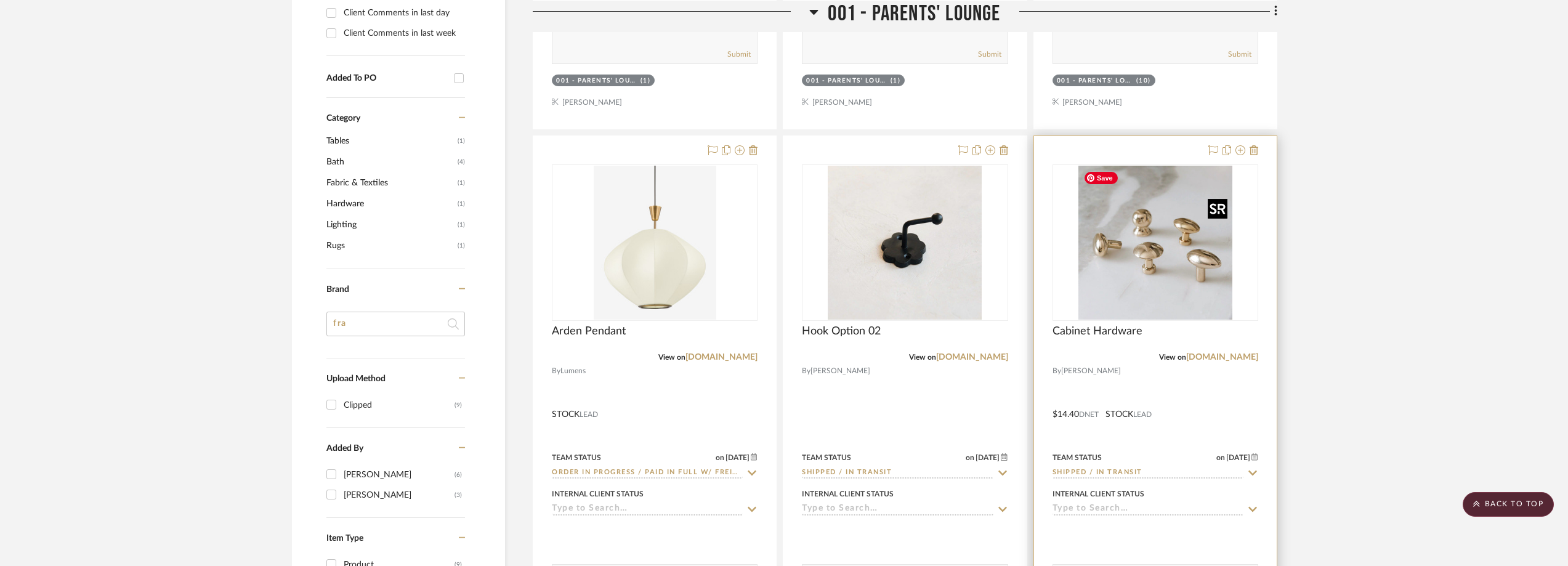
click at [1141, 255] on img "0" at bounding box center [1155, 243] width 154 height 154
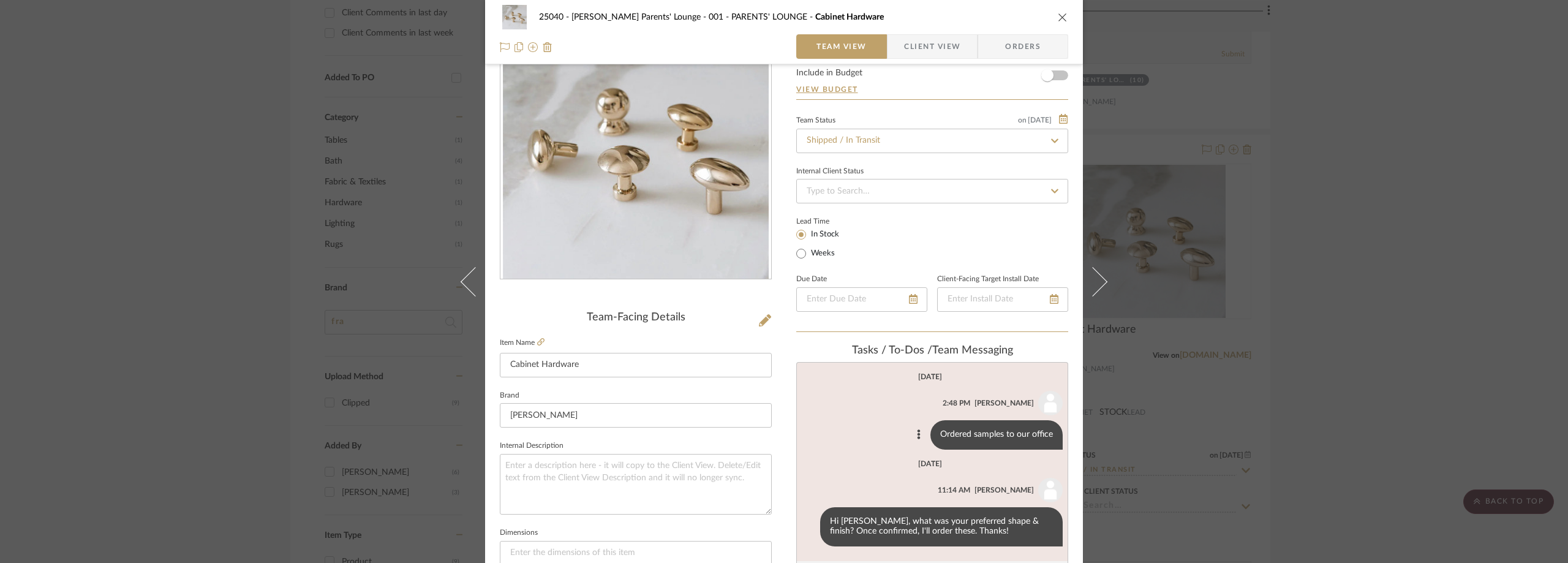
scroll to position [184, 0]
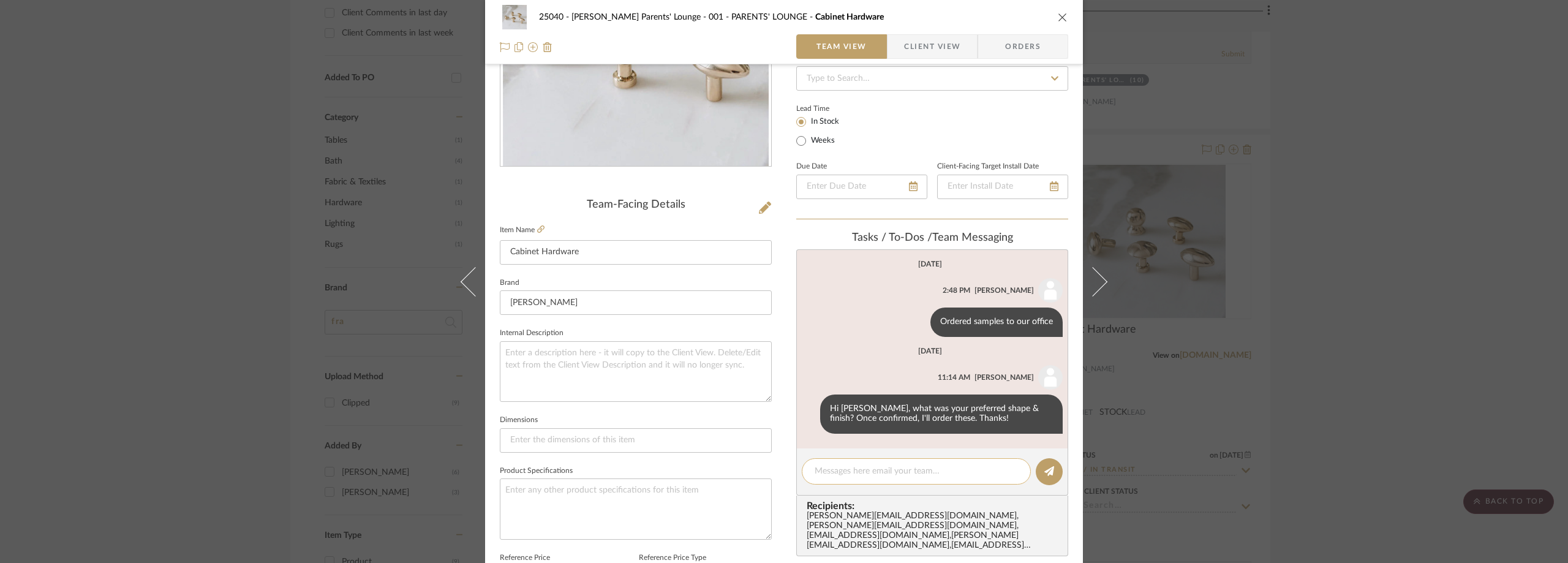
click at [878, 465] on textarea at bounding box center [916, 472] width 204 height 13
paste textarea "UPS Tracking: 1ZJ74F34YW62475447"
type textarea "UPS Tracking: 1ZJ74F34YW62475447"
click at [1050, 466] on button at bounding box center [1049, 472] width 27 height 27
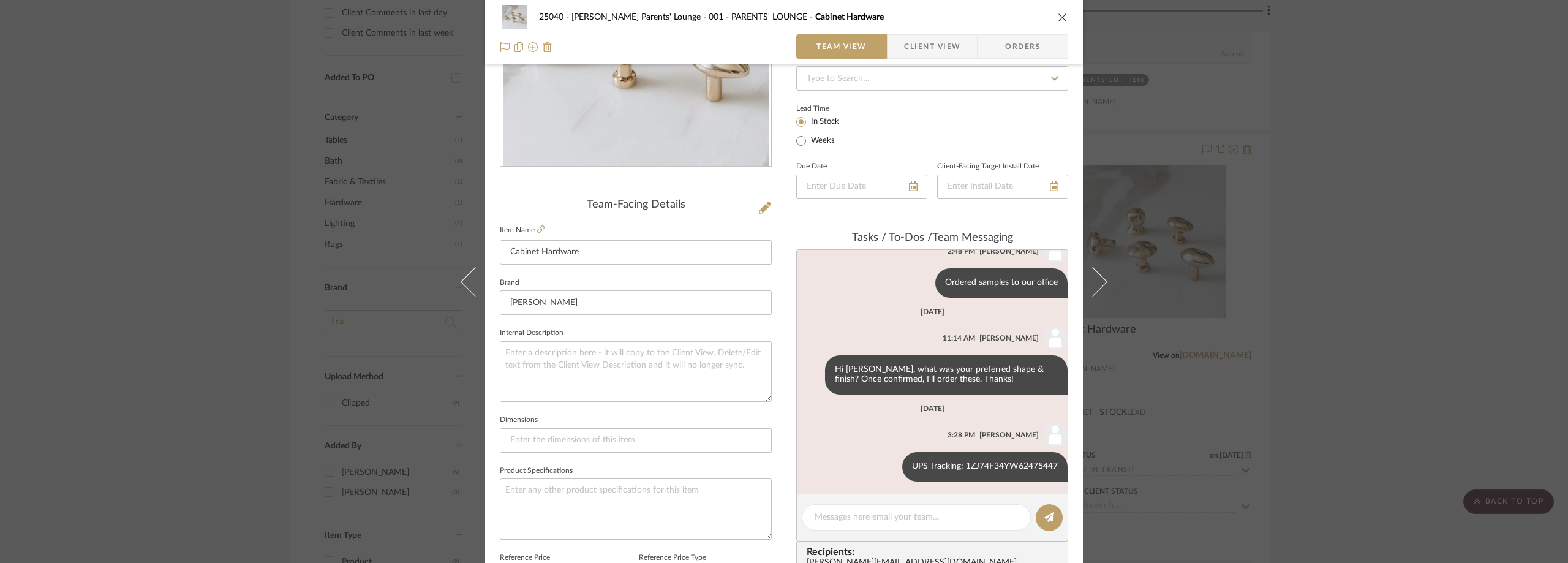
scroll to position [41, 0]
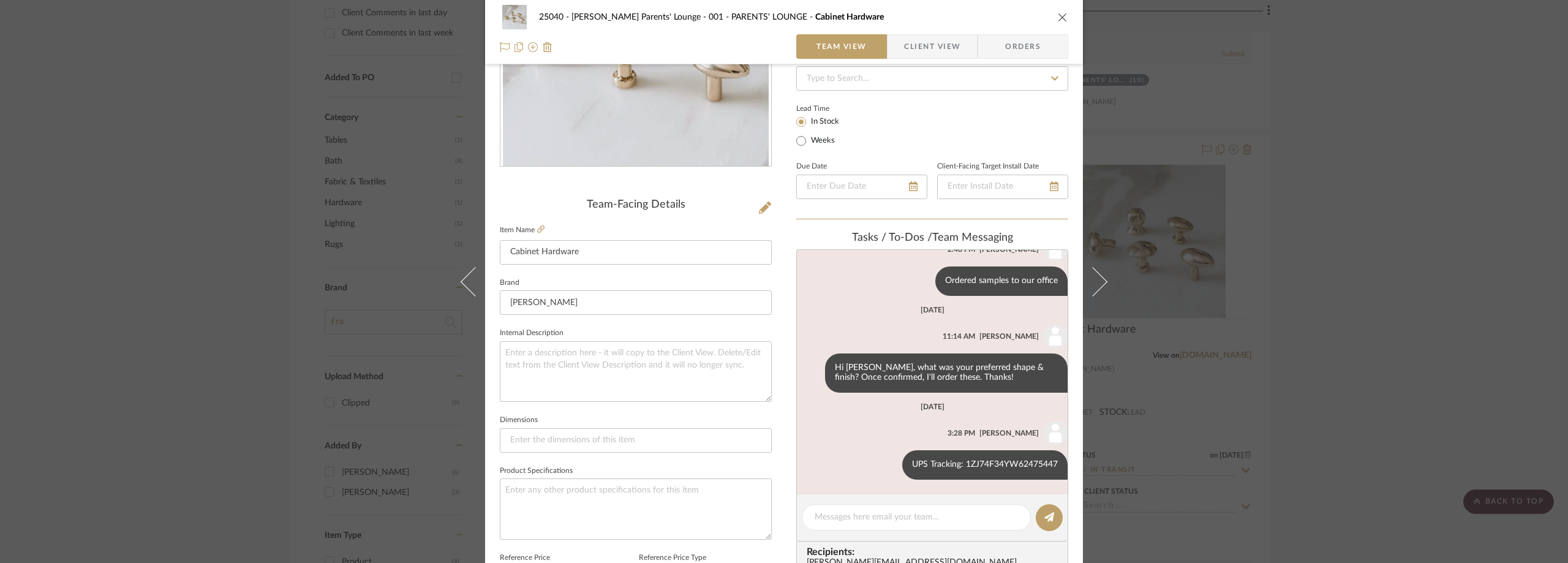
click at [1359, 285] on div "25040 - [PERSON_NAME] Parents' Lounge 001 - PARENTS' LOUNGE Cabinet Hardware Te…" at bounding box center [784, 282] width 1568 height 563
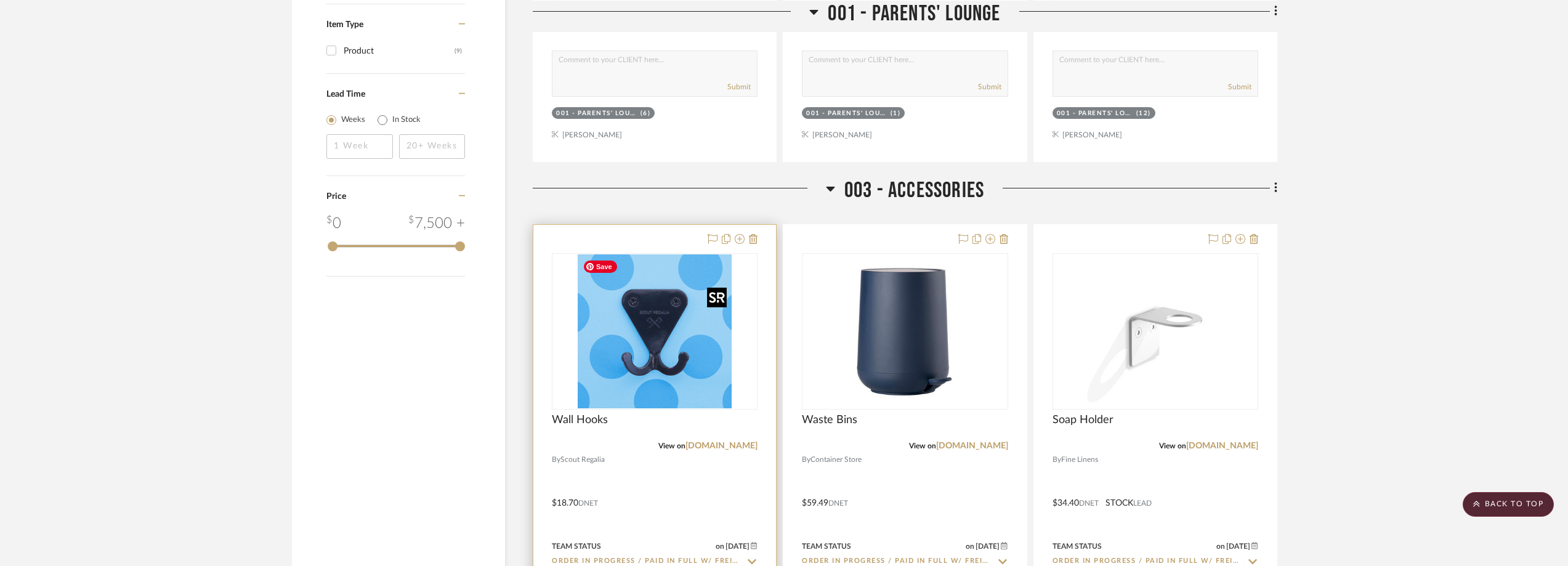
scroll to position [1540, 0]
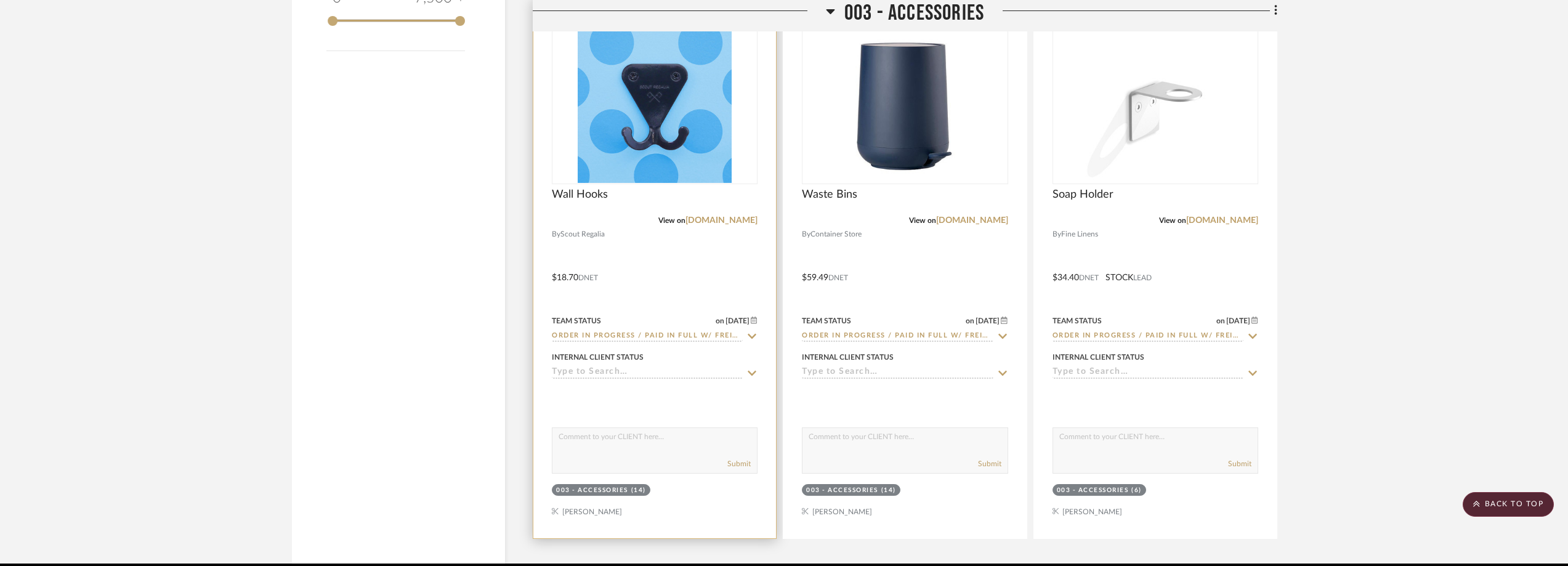
click at [750, 336] on icon at bounding box center [752, 336] width 8 height 5
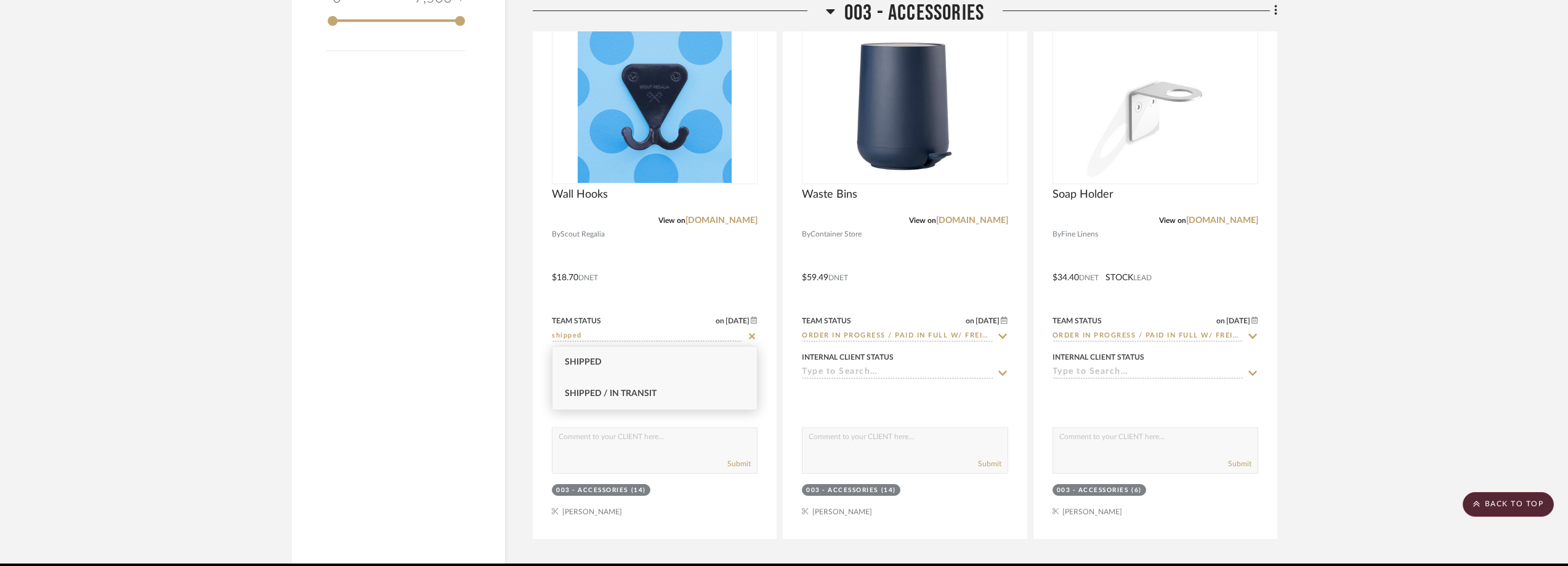
type input "shipped"
click at [702, 391] on div "Shipped / In Transit" at bounding box center [654, 393] width 205 height 31
type input "[DATE]"
type input "Shipped / In Transit"
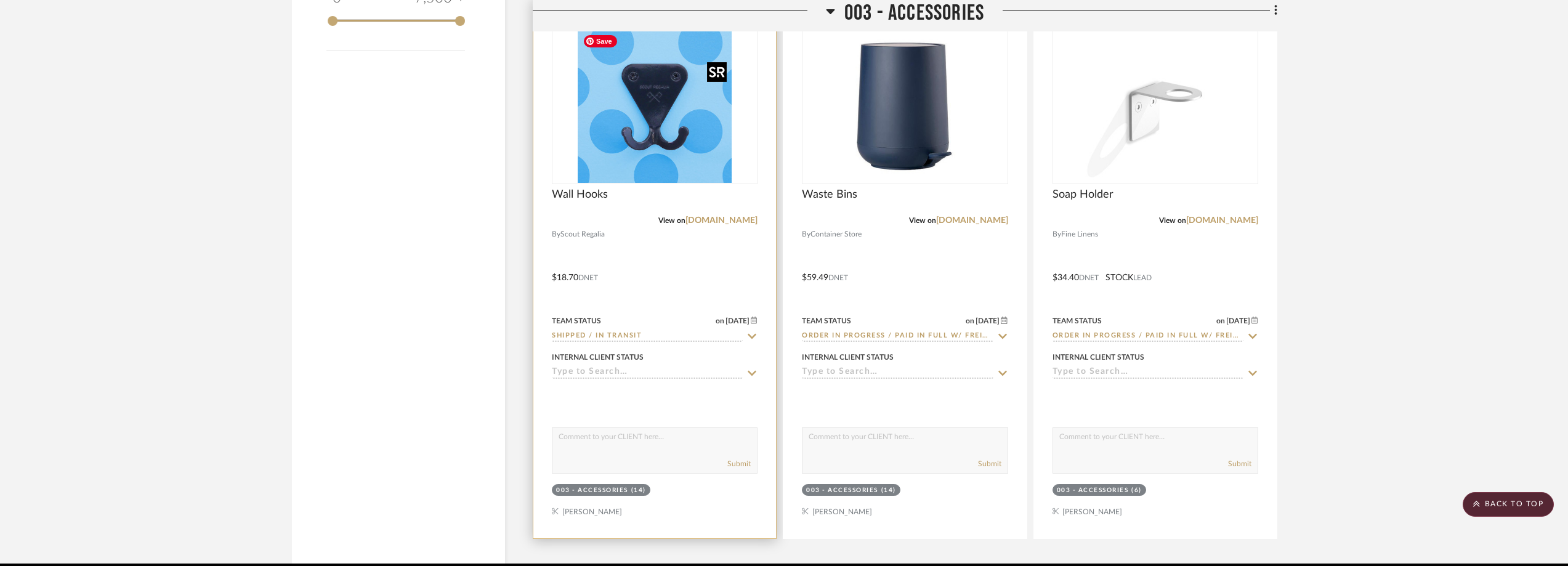
click at [662, 135] on img "0" at bounding box center [654, 106] width 154 height 154
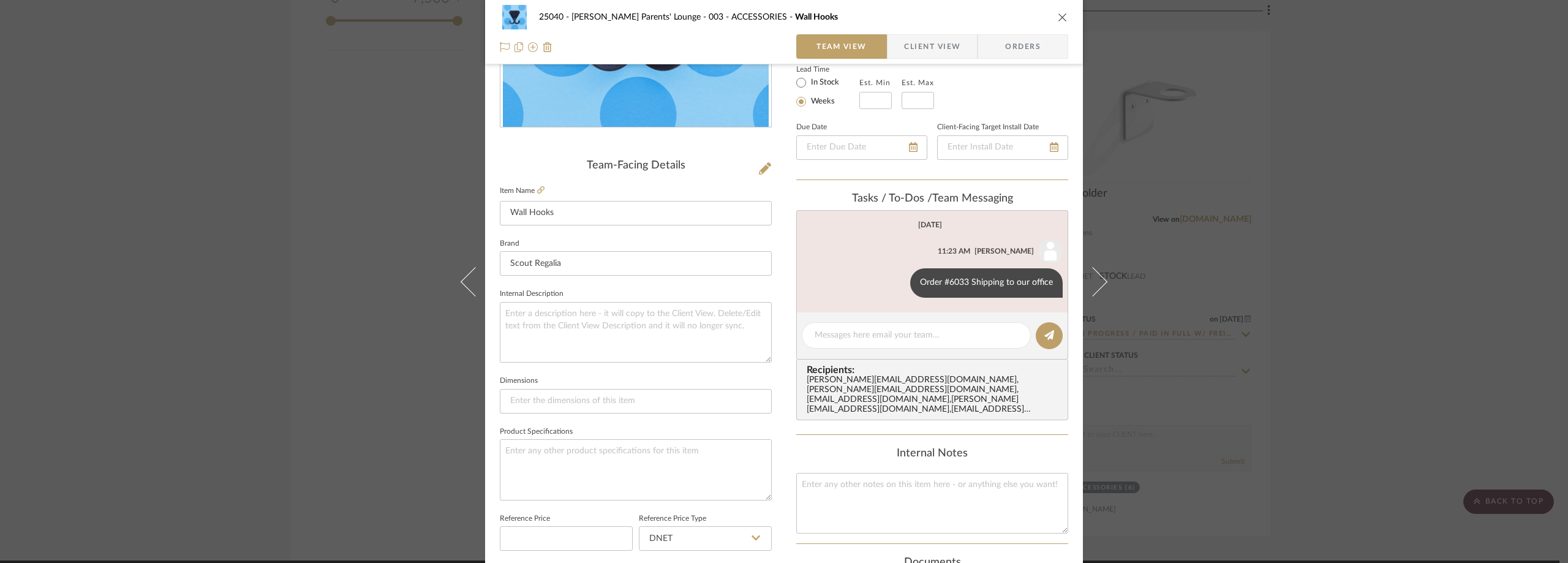
scroll to position [245, 0]
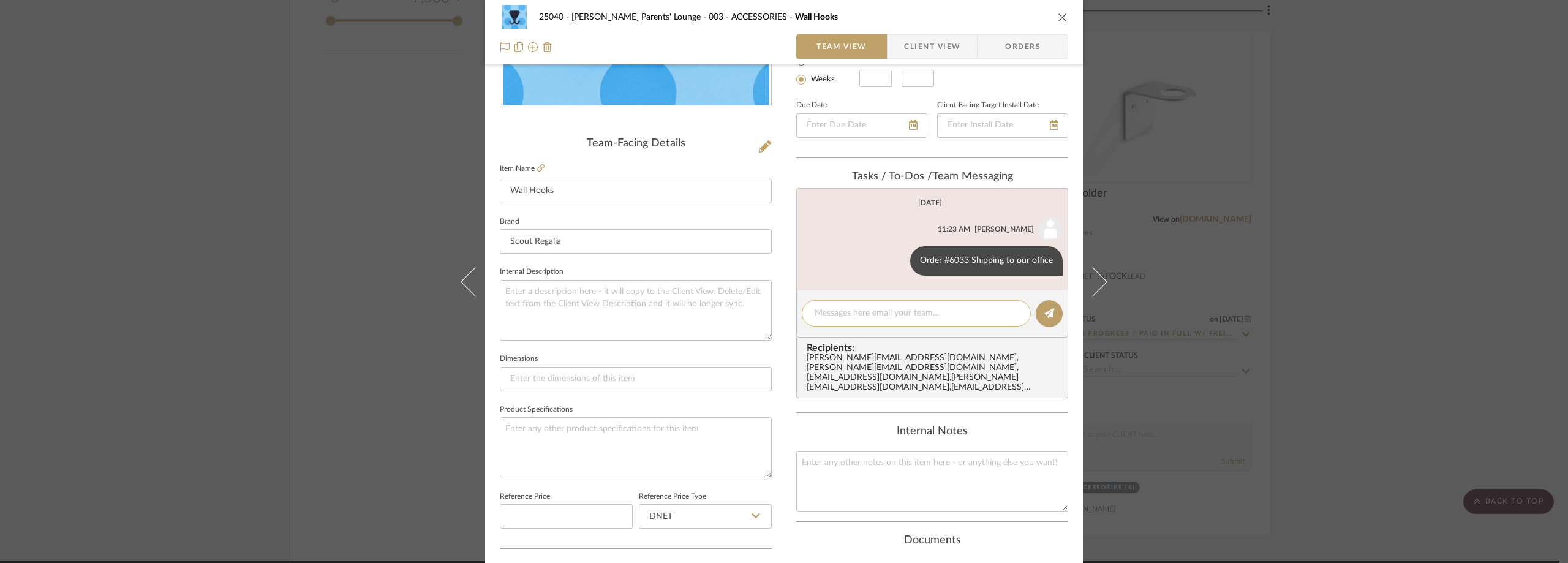
click at [876, 312] on textarea at bounding box center [916, 313] width 204 height 13
paste textarea "1Z1082Y60333483994"
type textarea "UPS Tracking: 1Z1082Y60333483994"
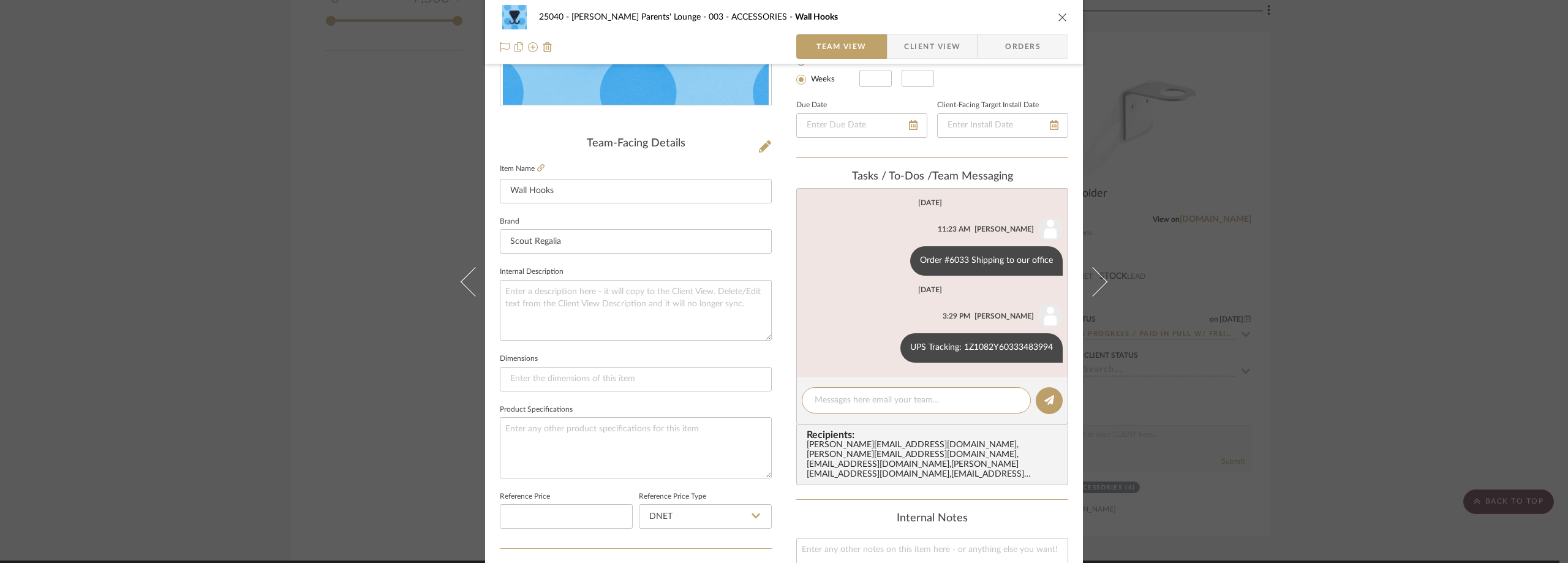
click at [336, 311] on div "25040 - [PERSON_NAME] Parents' Lounge 003 - ACCESSORIES Wall Hooks Team View Cl…" at bounding box center [784, 282] width 1568 height 563
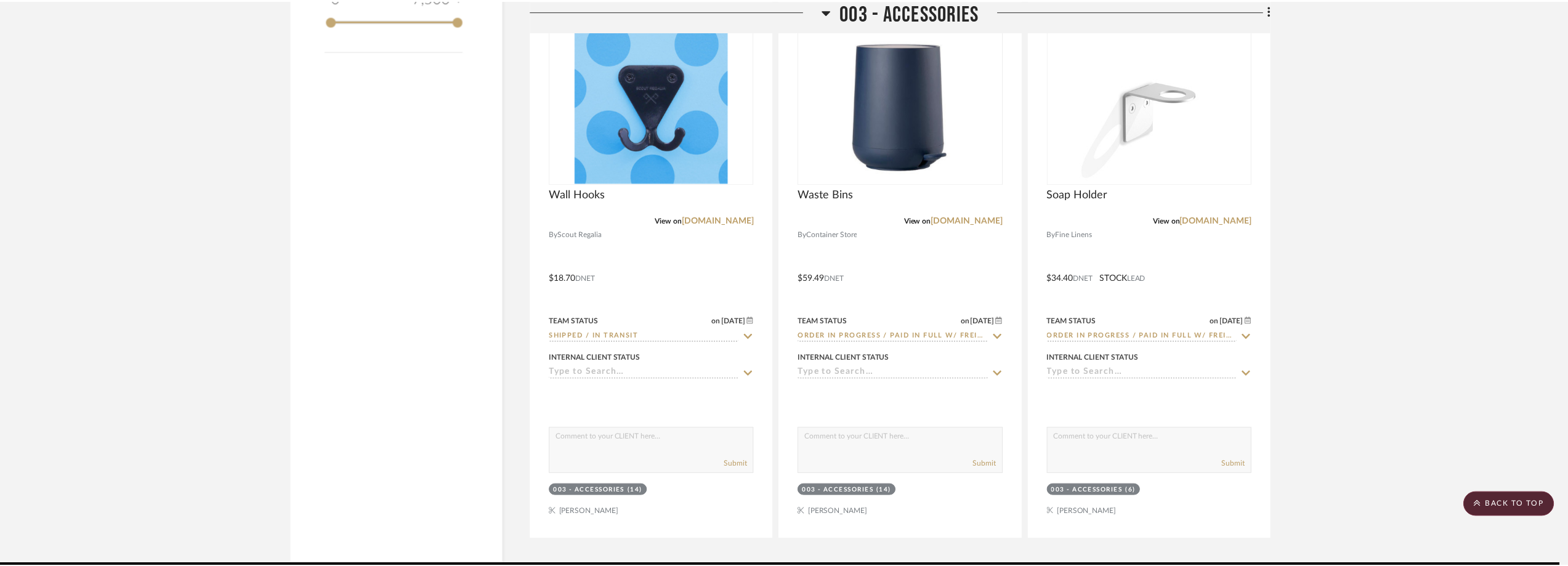
scroll to position [1540, 0]
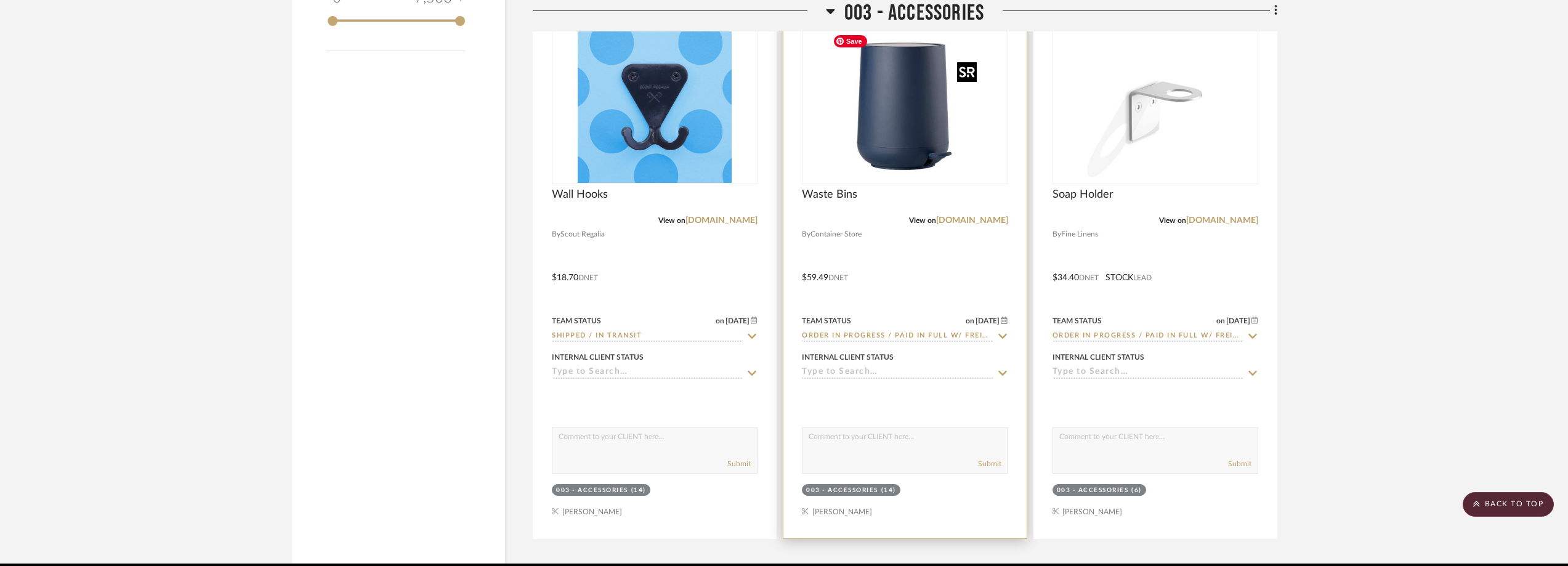
click at [849, 127] on img "0" at bounding box center [905, 106] width 154 height 154
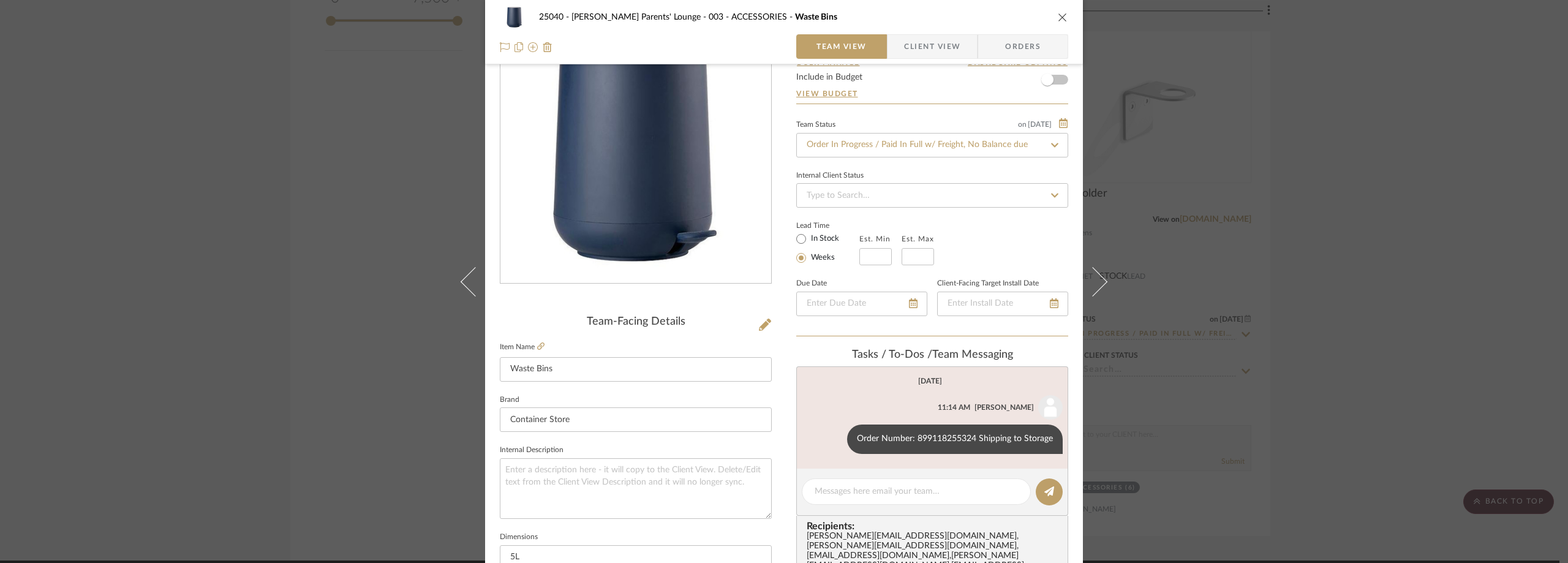
scroll to position [123, 0]
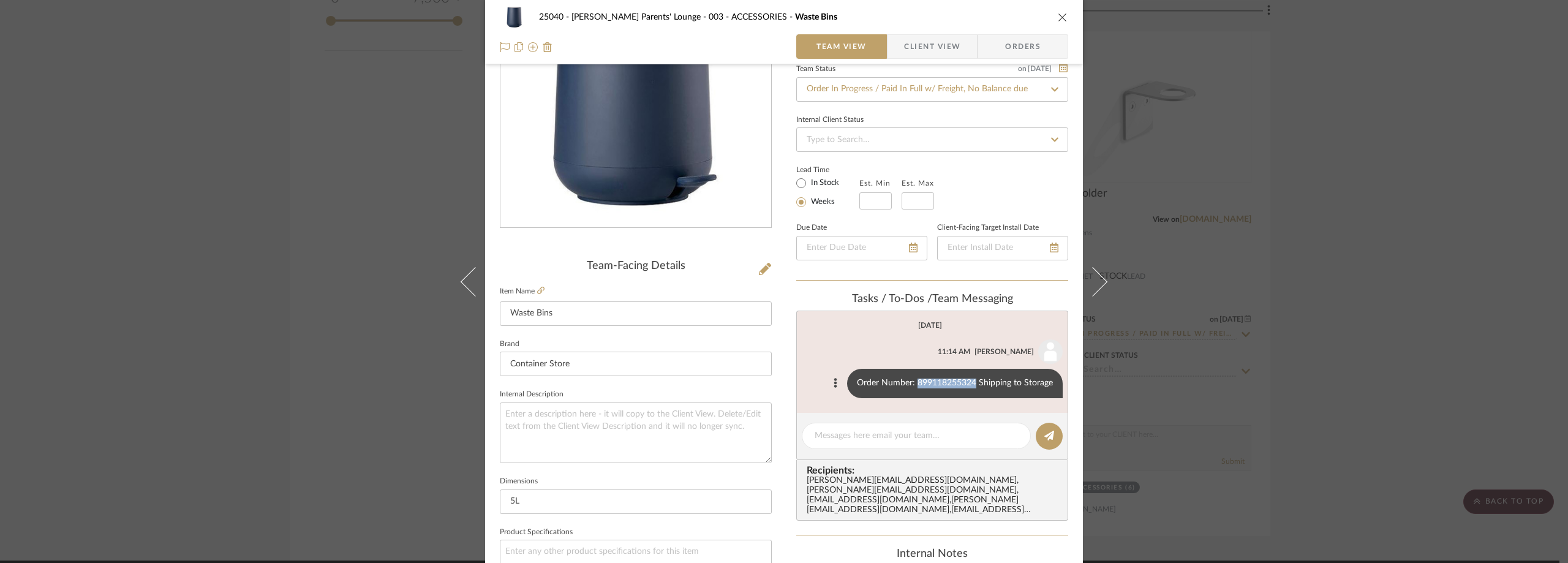
drag, startPoint x: 971, startPoint y: 383, endPoint x: 913, endPoint y: 383, distance: 58.0
click at [913, 383] on div "Order Number: 899118255324 Shipping to Storage" at bounding box center [955, 384] width 216 height 29
copy div "899118255324"
click at [539, 289] on icon at bounding box center [541, 290] width 8 height 8
click at [1393, 251] on div "25040 - [PERSON_NAME] Parents' Lounge 003 - ACCESSORIES Waste Bins Team View Cl…" at bounding box center [784, 282] width 1568 height 563
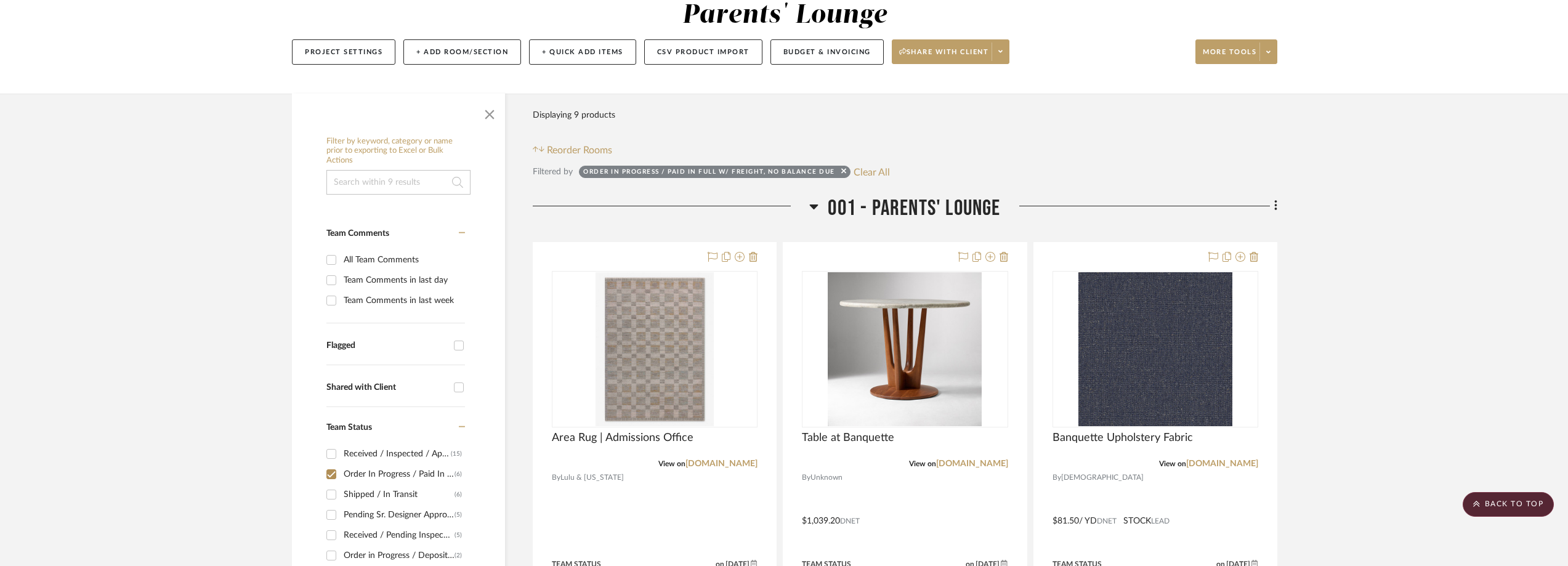
scroll to position [54, 0]
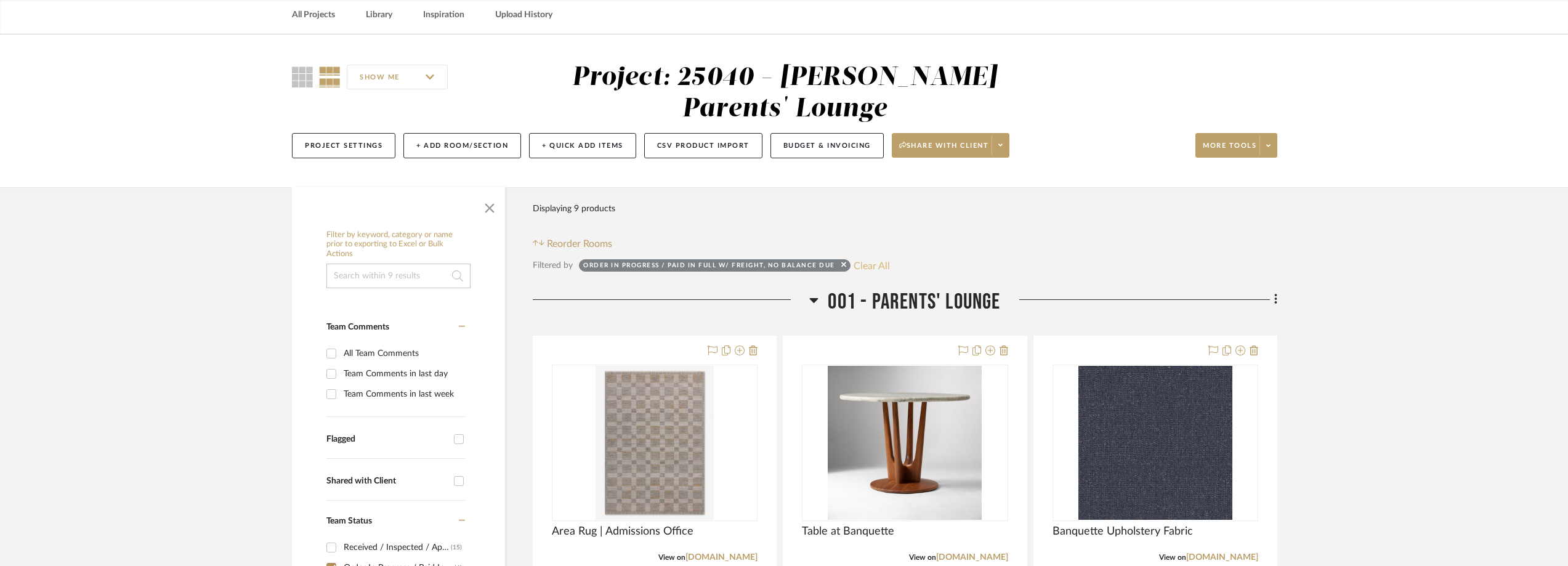
click at [874, 263] on button "Clear All" at bounding box center [871, 265] width 37 height 16
checkbox input "false"
